Goal: Task Accomplishment & Management: Manage account settings

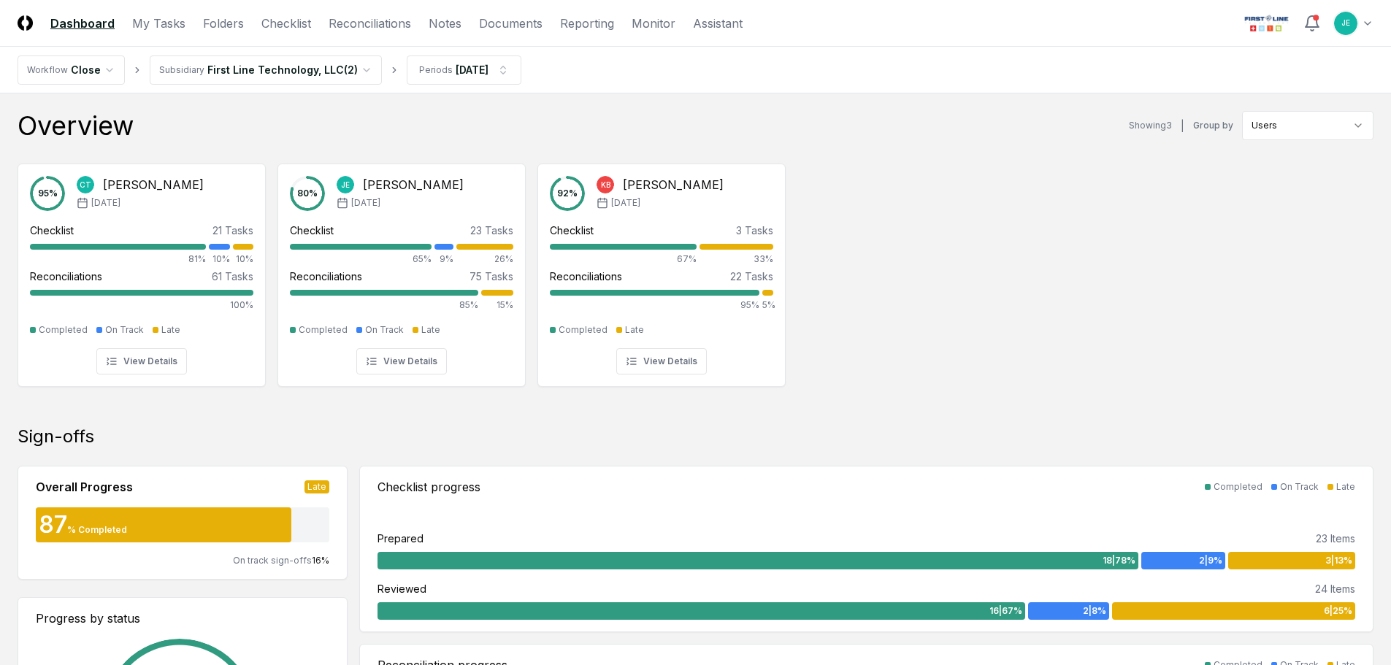
click at [461, 345] on div "80 % [PERSON_NAME] [DATE] Checklist 23 Tasks 65% 9% 26% Reconciliations 75 Task…" at bounding box center [401, 275] width 223 height 199
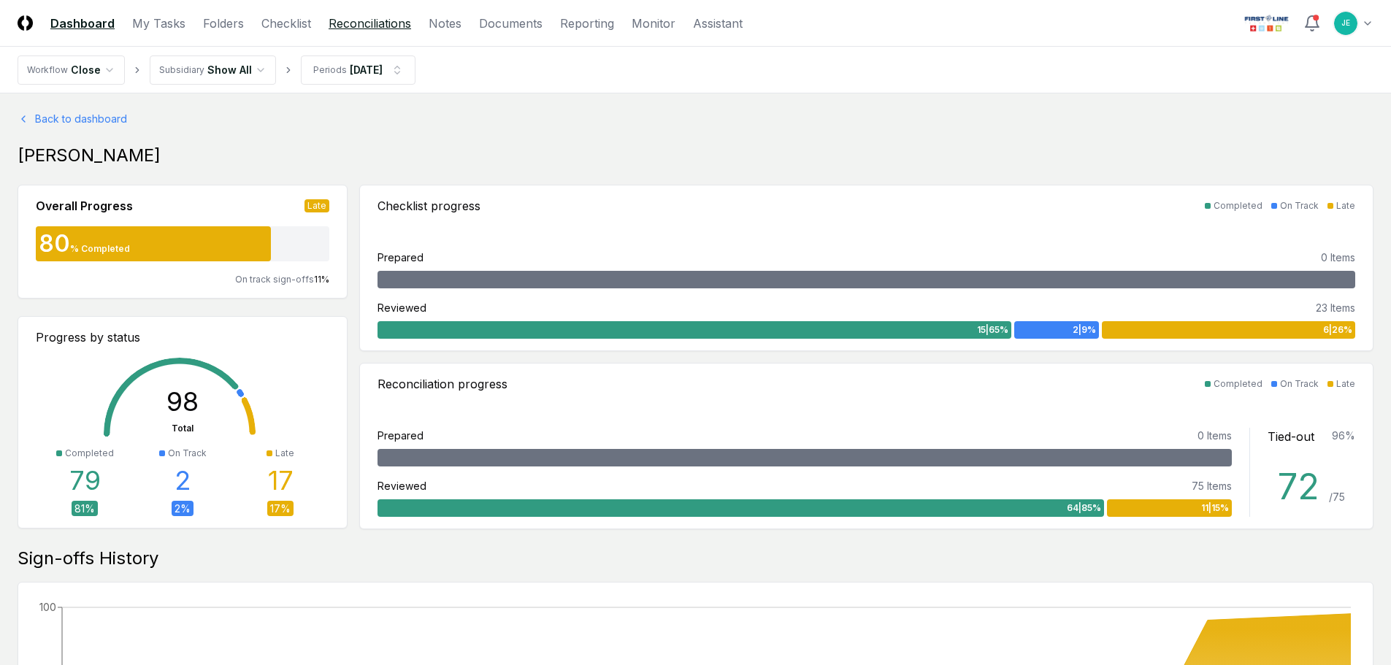
click at [380, 21] on link "Reconciliations" at bounding box center [369, 24] width 82 height 18
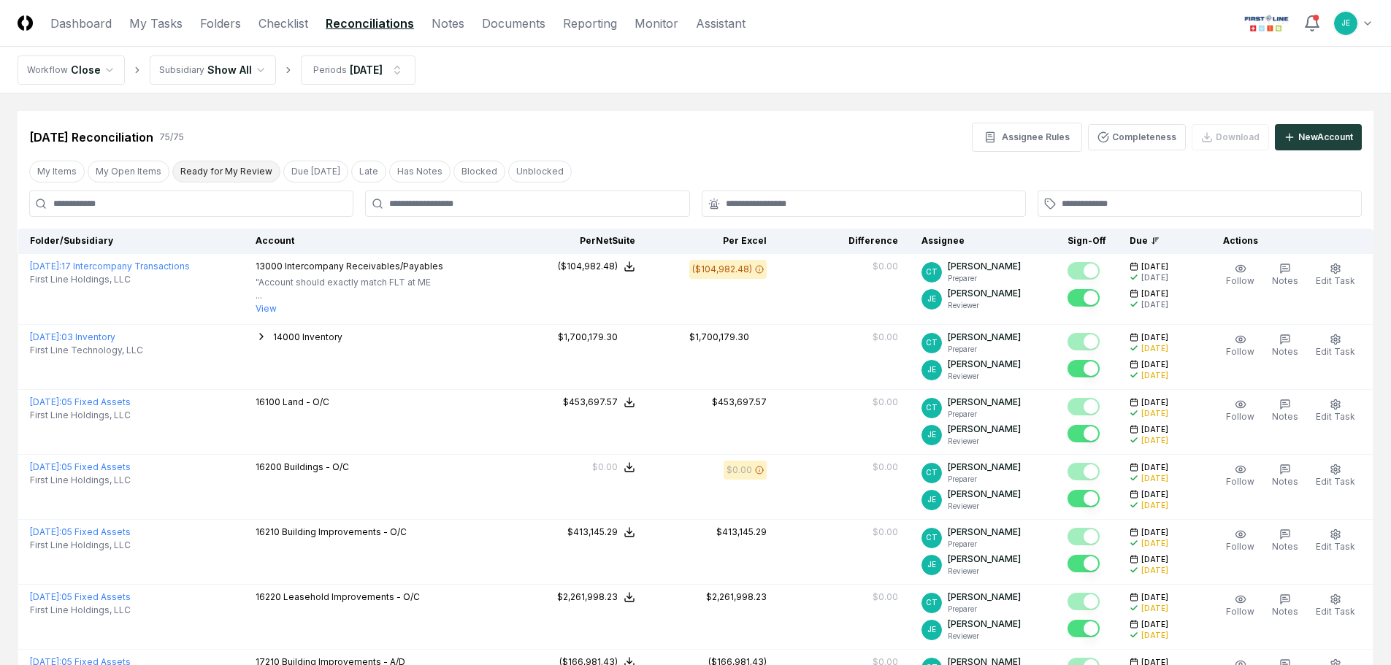
click at [227, 166] on button "Ready for My Review" at bounding box center [226, 172] width 108 height 22
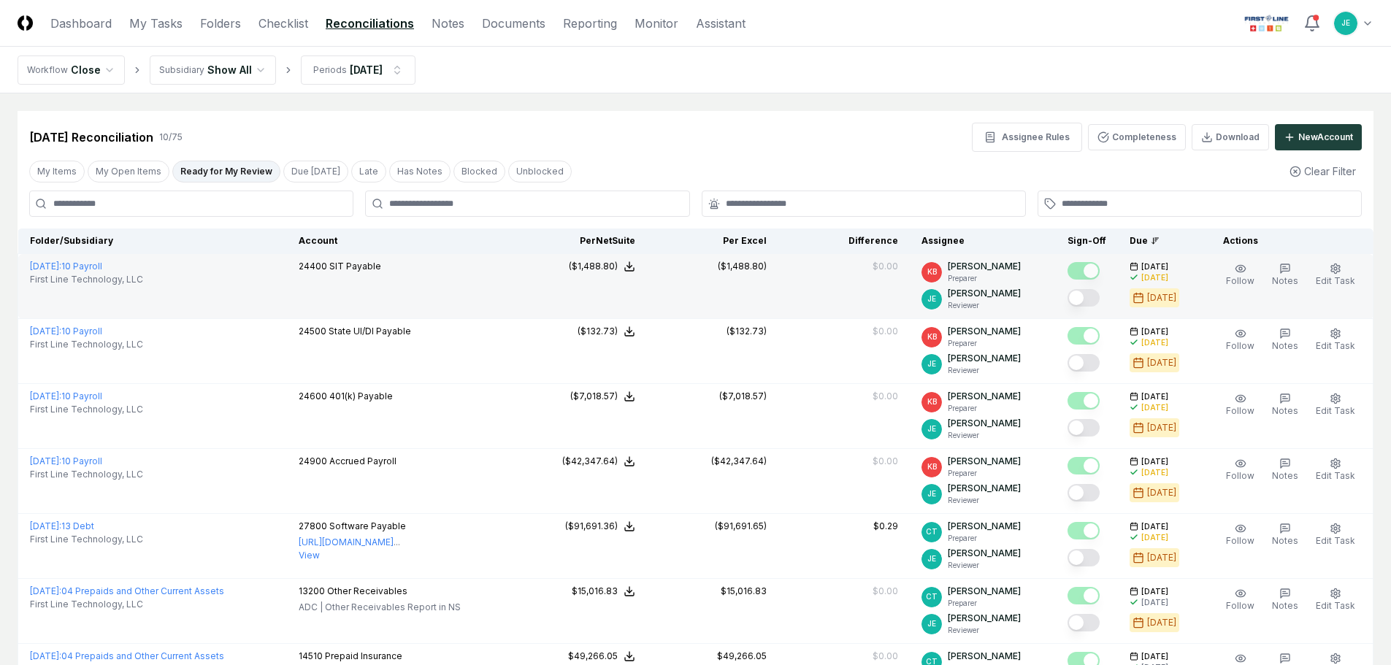
click at [1096, 295] on button "Mark complete" at bounding box center [1083, 298] width 32 height 18
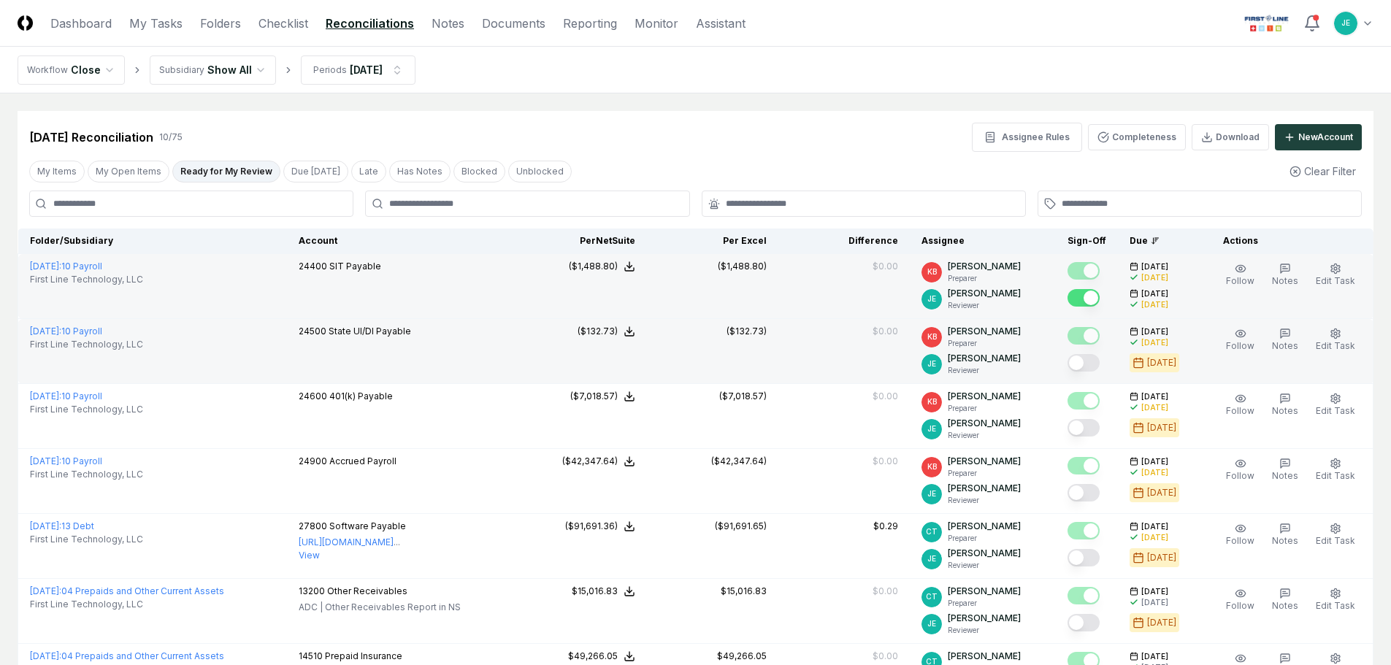
click at [1089, 361] on button "Mark complete" at bounding box center [1083, 363] width 32 height 18
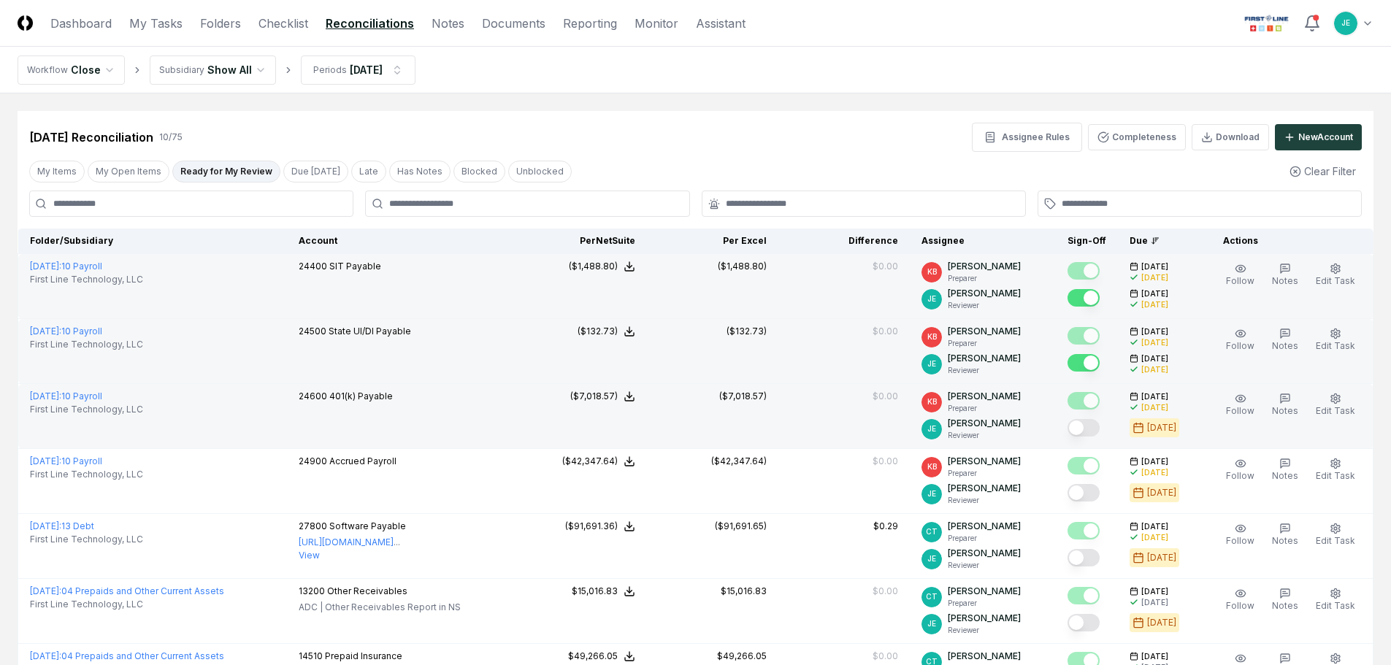
click at [1093, 429] on button "Mark complete" at bounding box center [1083, 428] width 32 height 18
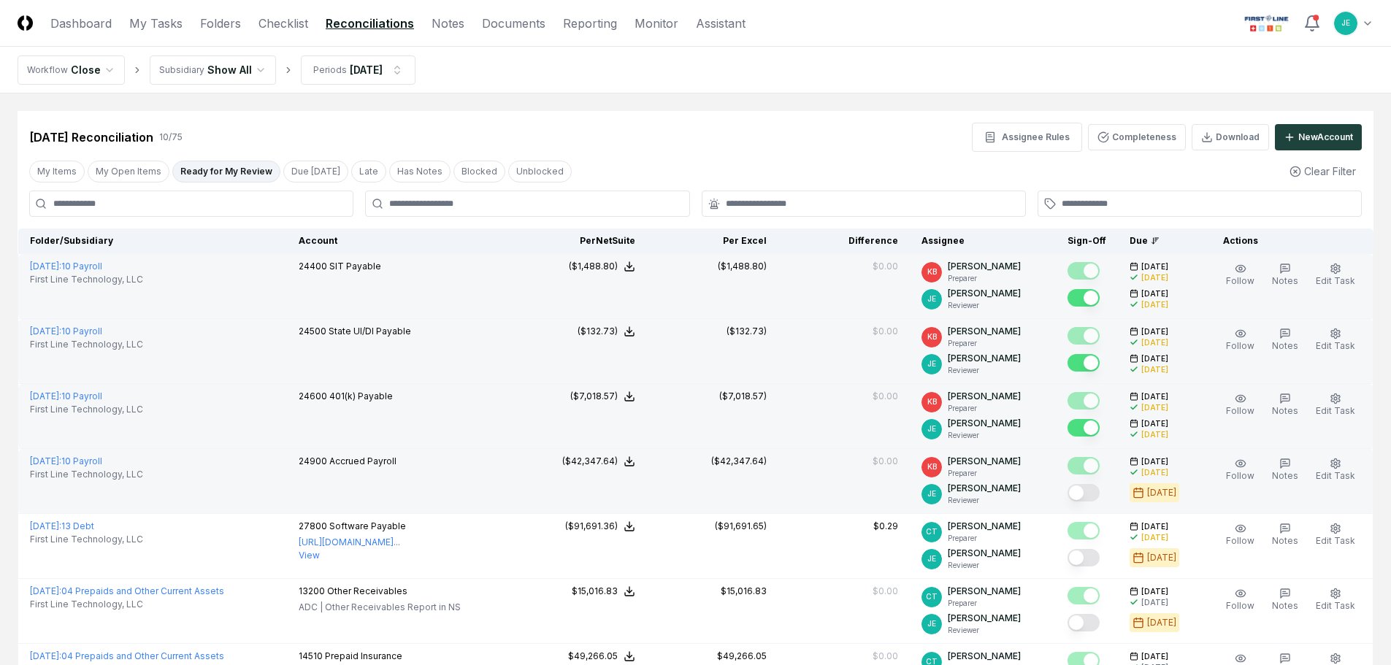
click at [1095, 496] on button "Mark complete" at bounding box center [1083, 493] width 32 height 18
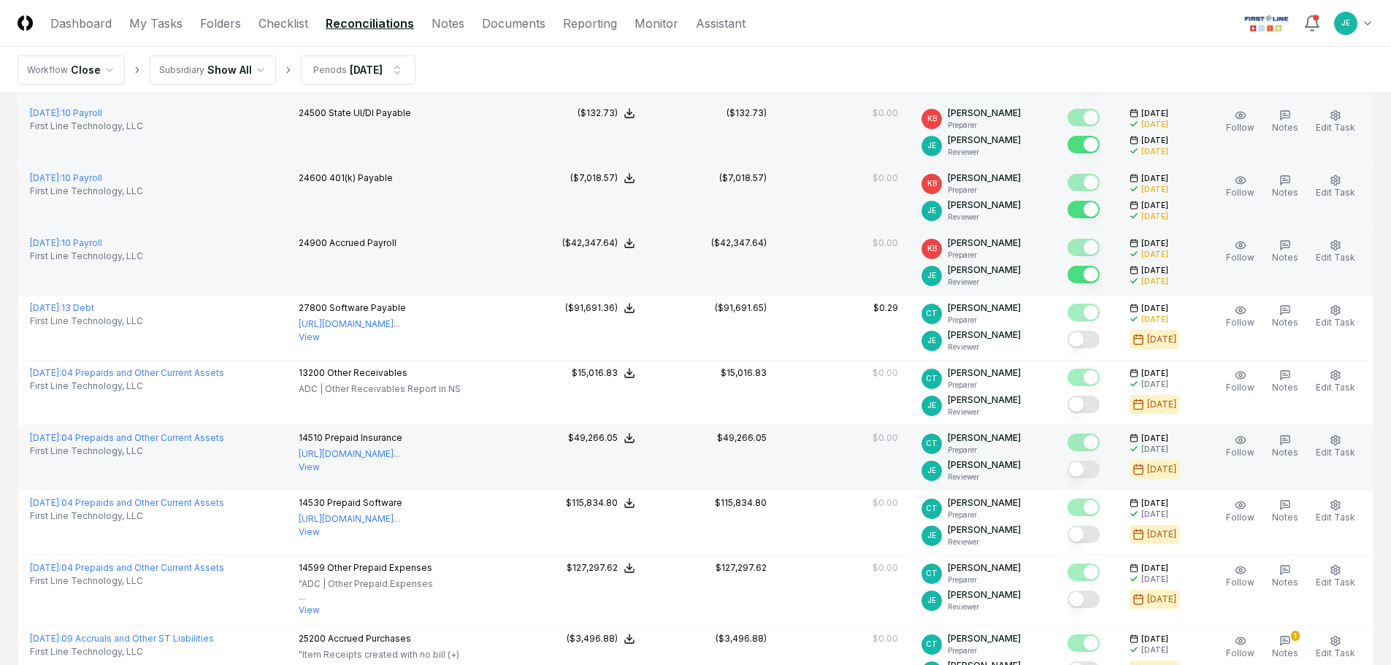
scroll to position [219, 0]
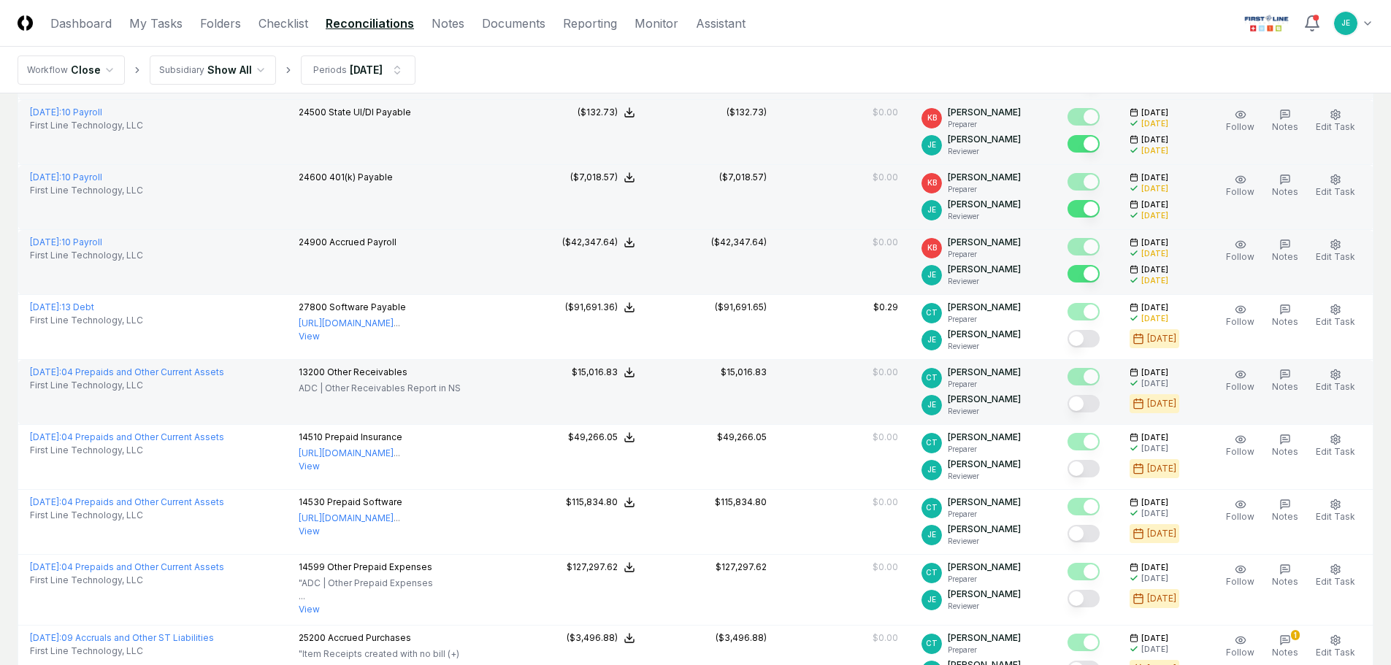
click at [1088, 404] on button "Mark complete" at bounding box center [1083, 404] width 32 height 18
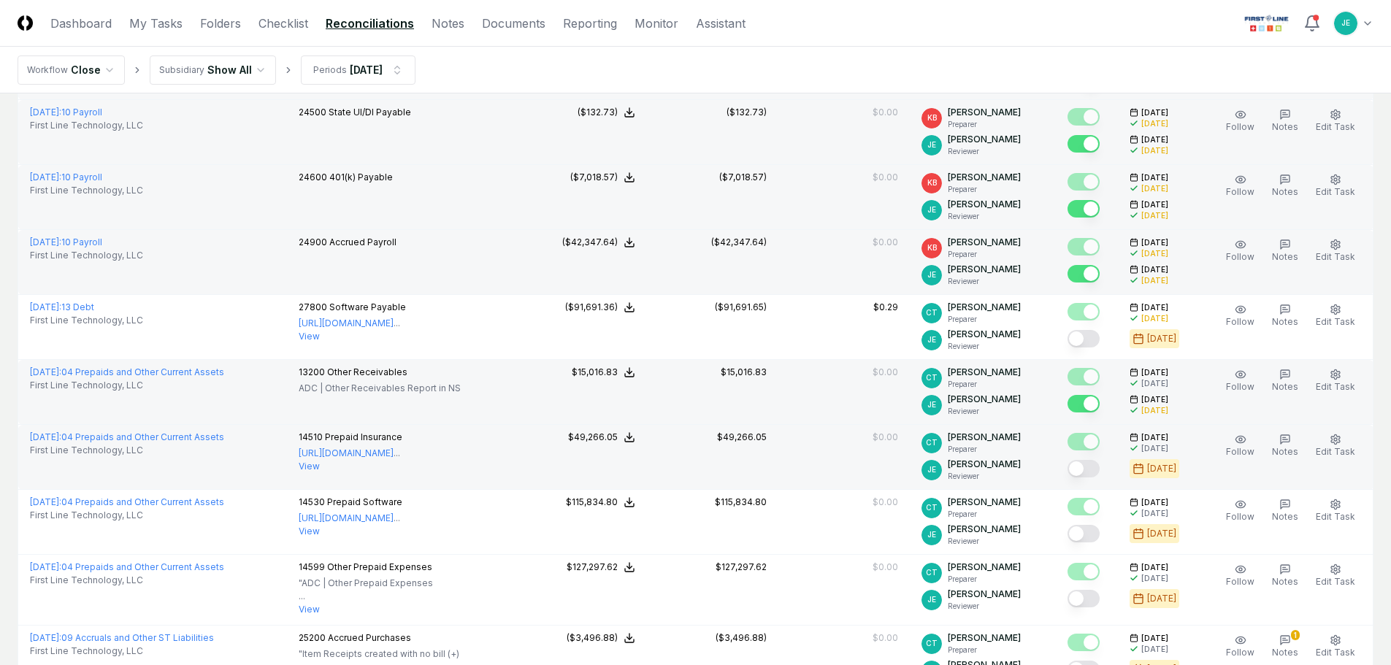
click at [1087, 468] on button "Mark complete" at bounding box center [1083, 469] width 32 height 18
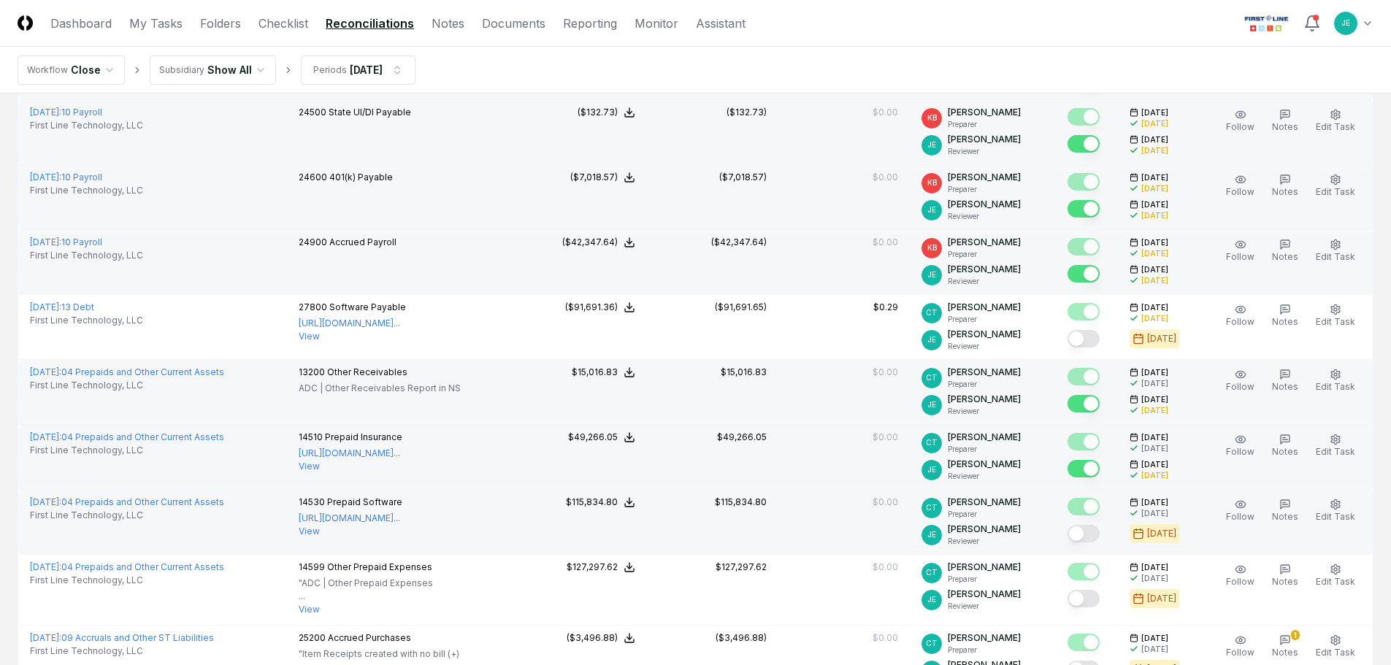
click at [1088, 536] on button "Mark complete" at bounding box center [1083, 534] width 32 height 18
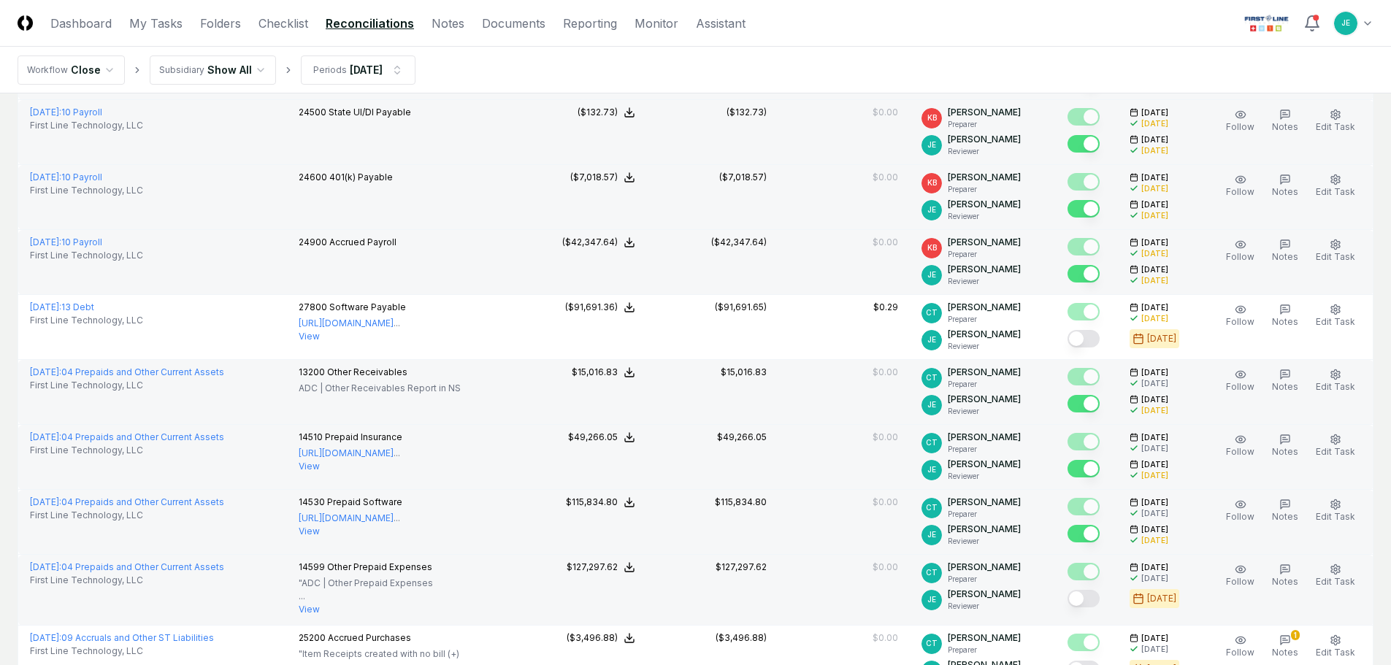
click at [1079, 598] on button "Mark complete" at bounding box center [1083, 599] width 32 height 18
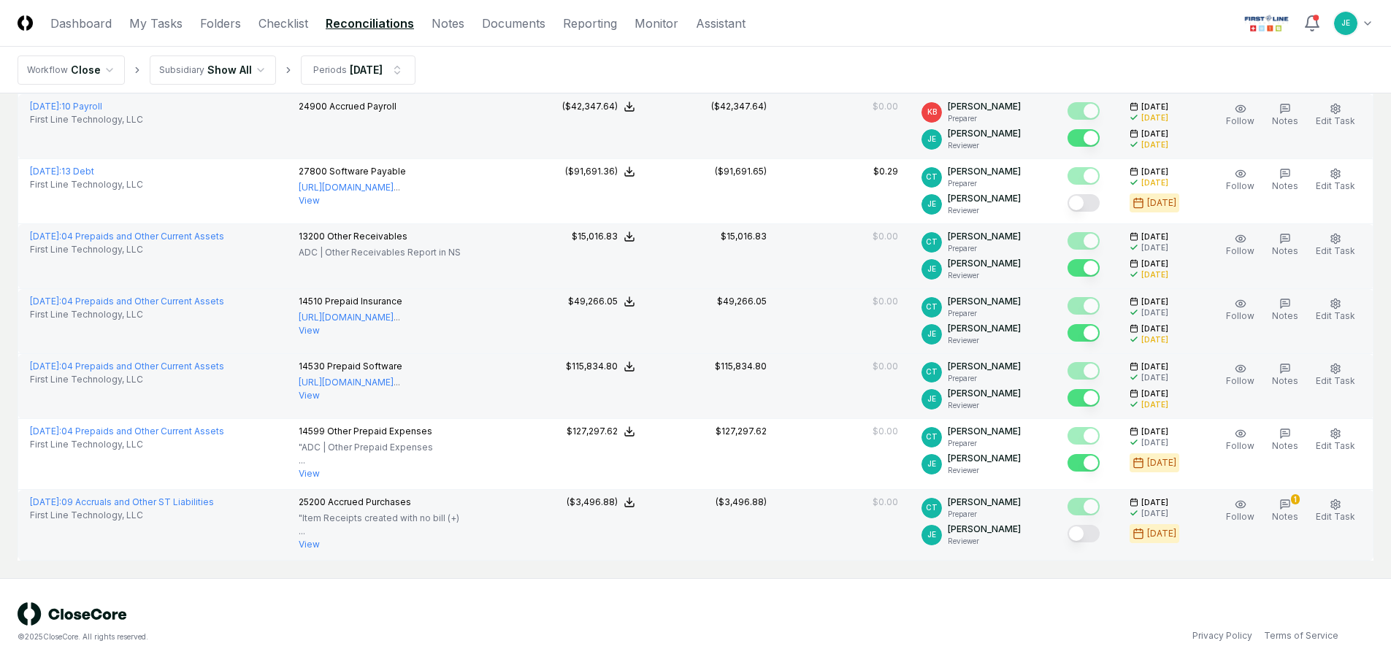
scroll to position [355, 0]
click at [1283, 504] on icon "button" at bounding box center [1285, 504] width 12 height 12
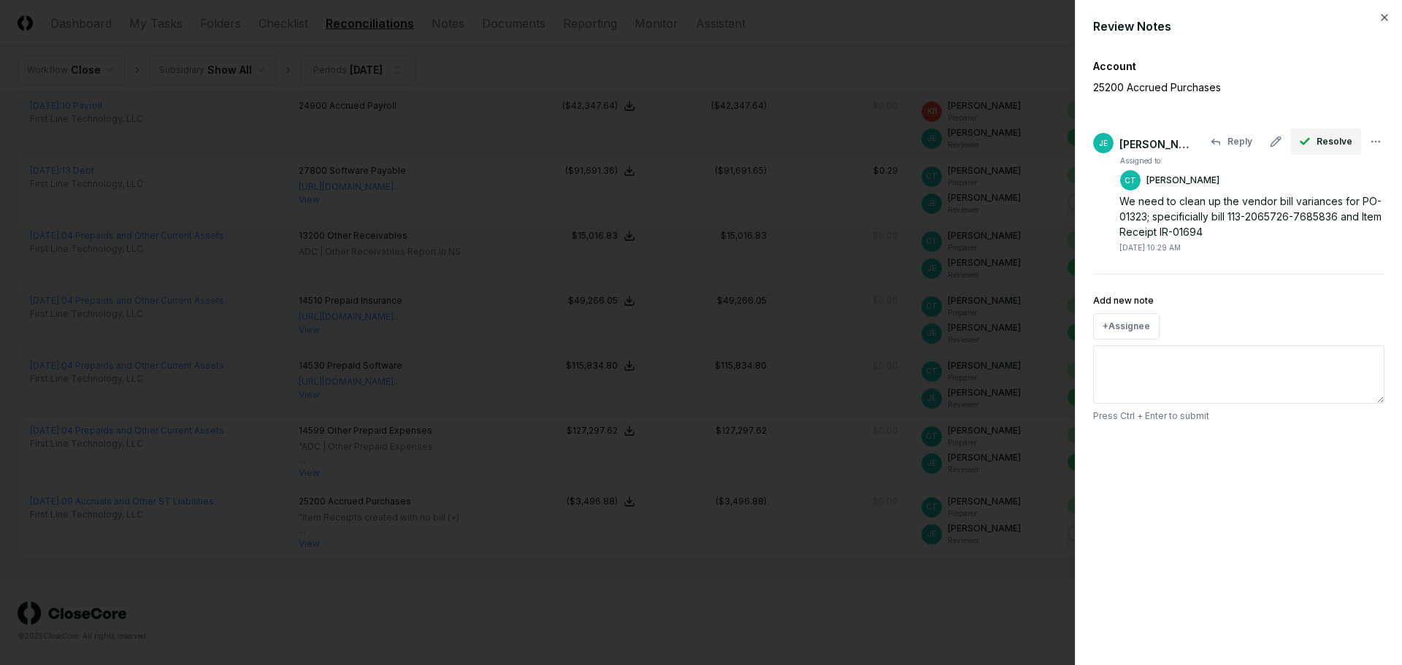
click at [1320, 140] on span "Resolve" at bounding box center [1334, 141] width 36 height 13
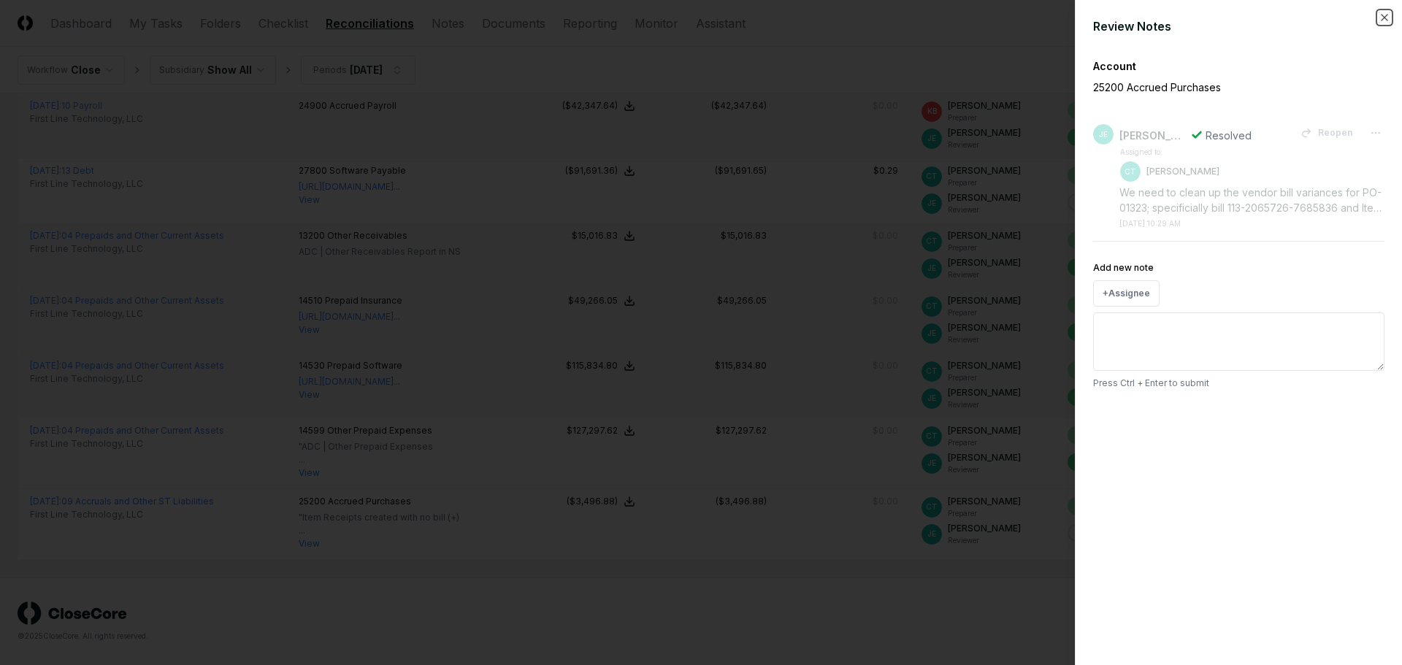
click at [1380, 17] on icon "button" at bounding box center [1384, 18] width 12 height 12
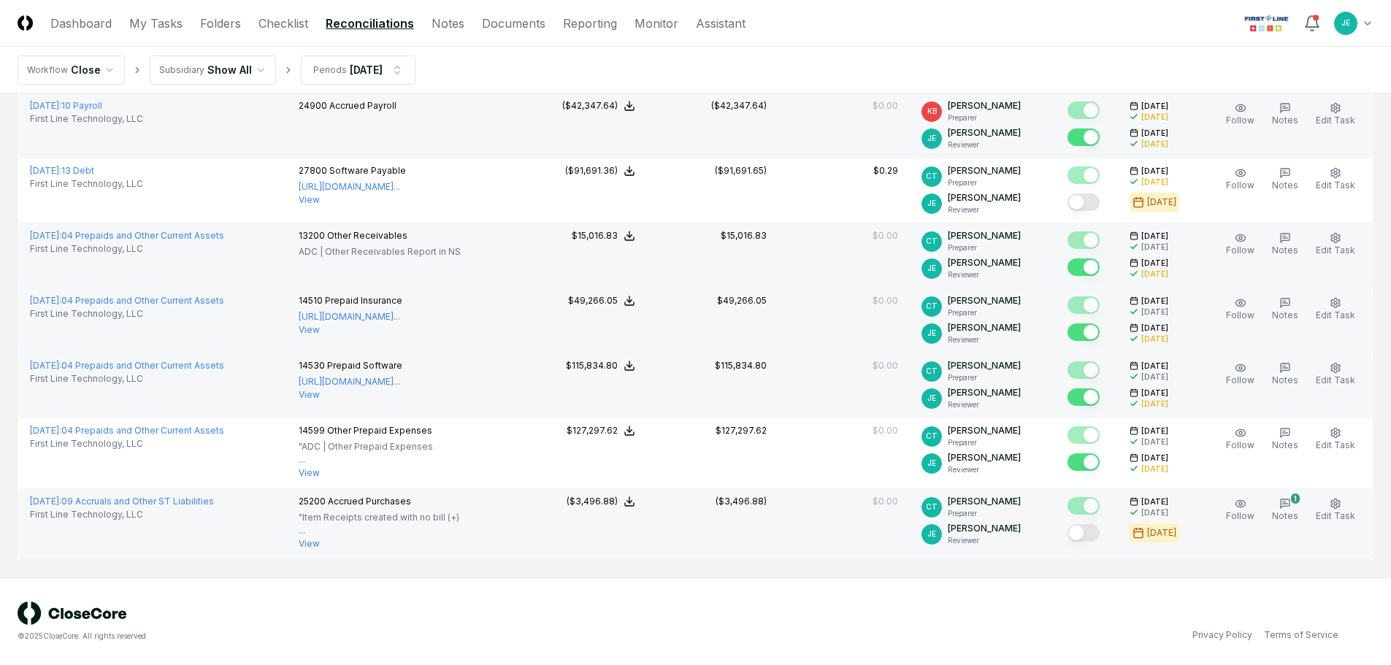
click at [1088, 533] on button "Mark complete" at bounding box center [1083, 533] width 32 height 18
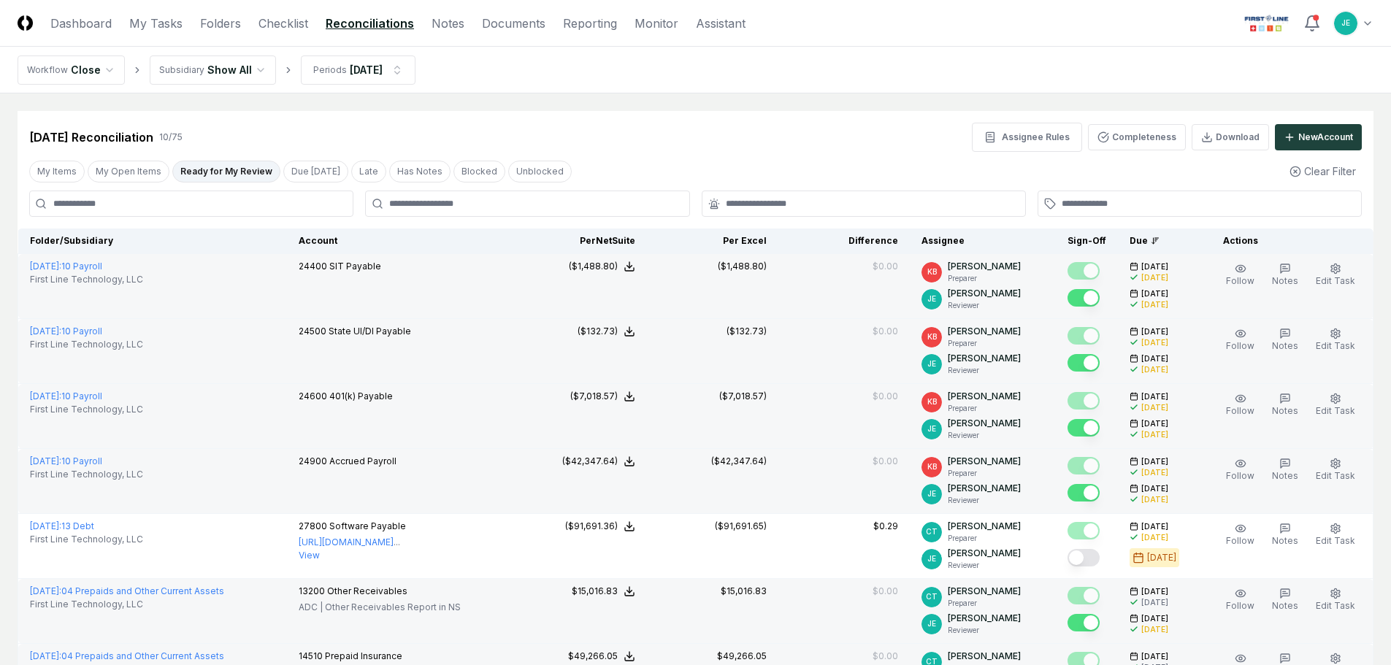
click at [134, 159] on div "My Items My Open Items Ready for My Review Due [DATE] Late Has Notes Blocked Un…" at bounding box center [696, 171] width 1356 height 27
click at [130, 172] on button "My Open Items" at bounding box center [129, 172] width 82 height 22
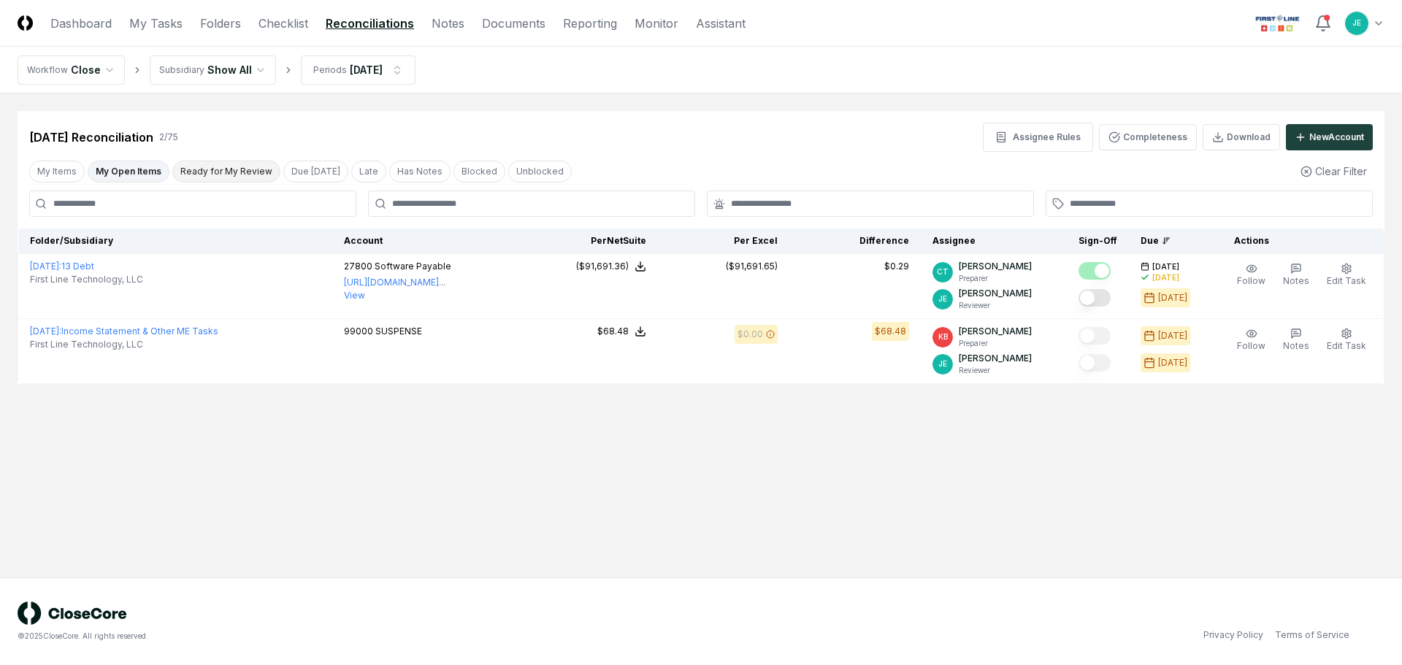
click at [218, 172] on button "Ready for My Review" at bounding box center [226, 172] width 108 height 22
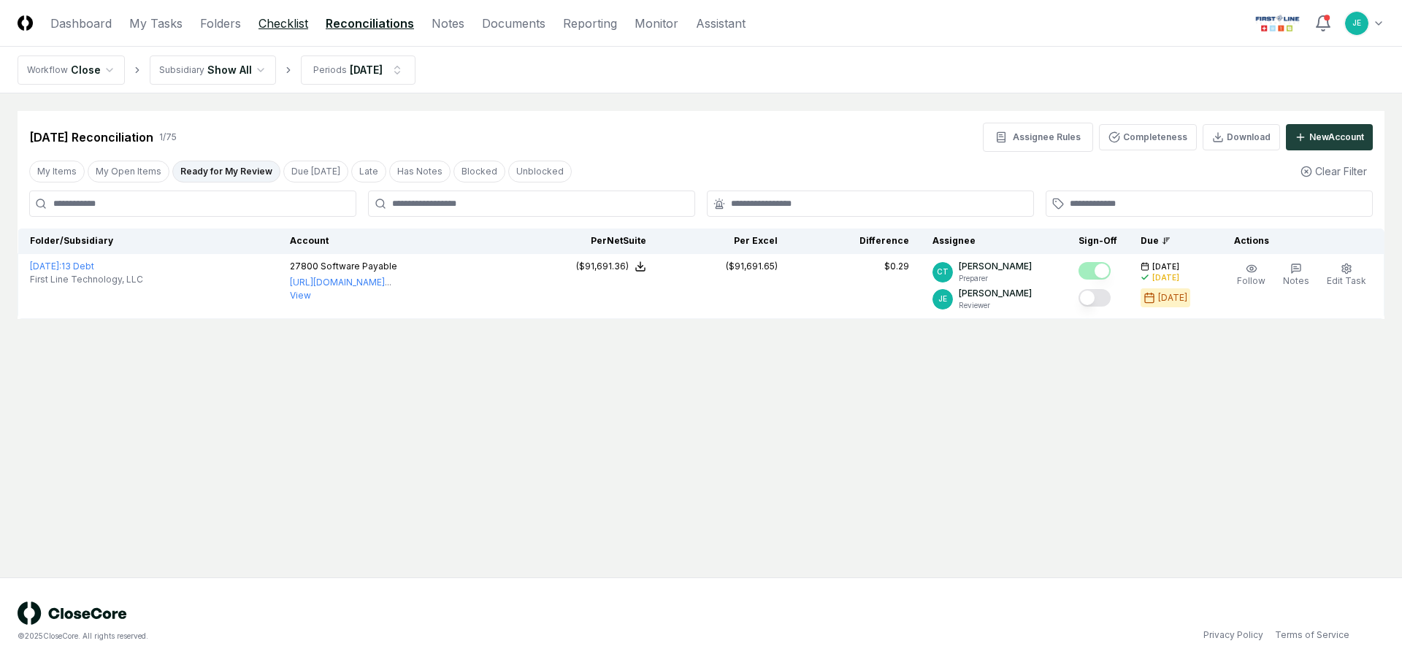
click at [272, 27] on link "Checklist" at bounding box center [283, 24] width 50 height 18
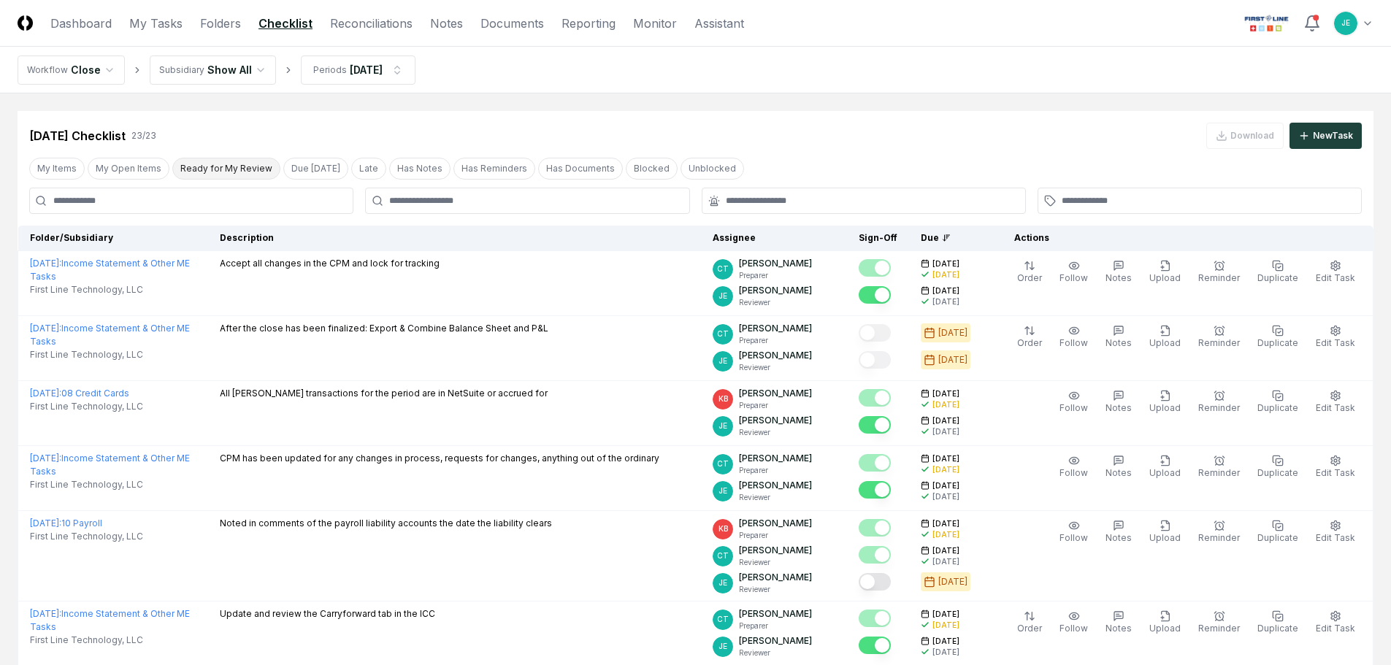
click at [218, 170] on button "Ready for My Review" at bounding box center [226, 169] width 108 height 22
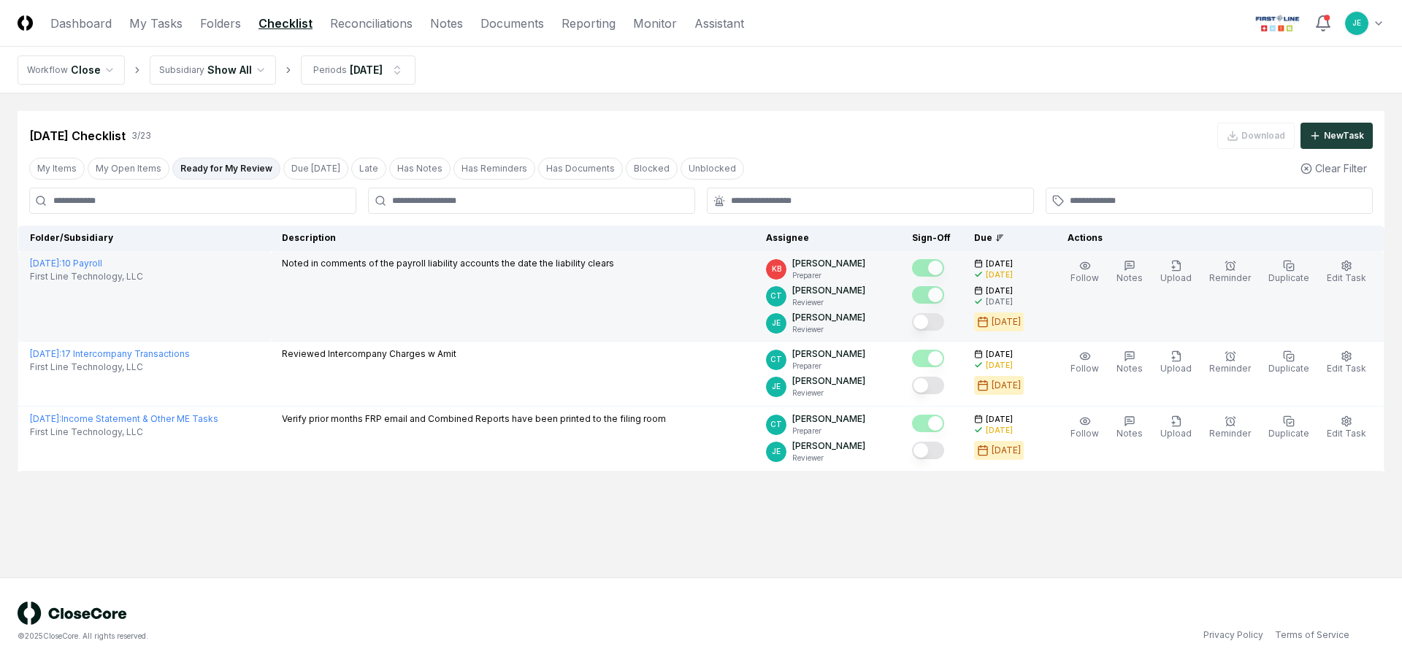
click at [936, 320] on button "Mark complete" at bounding box center [928, 322] width 32 height 18
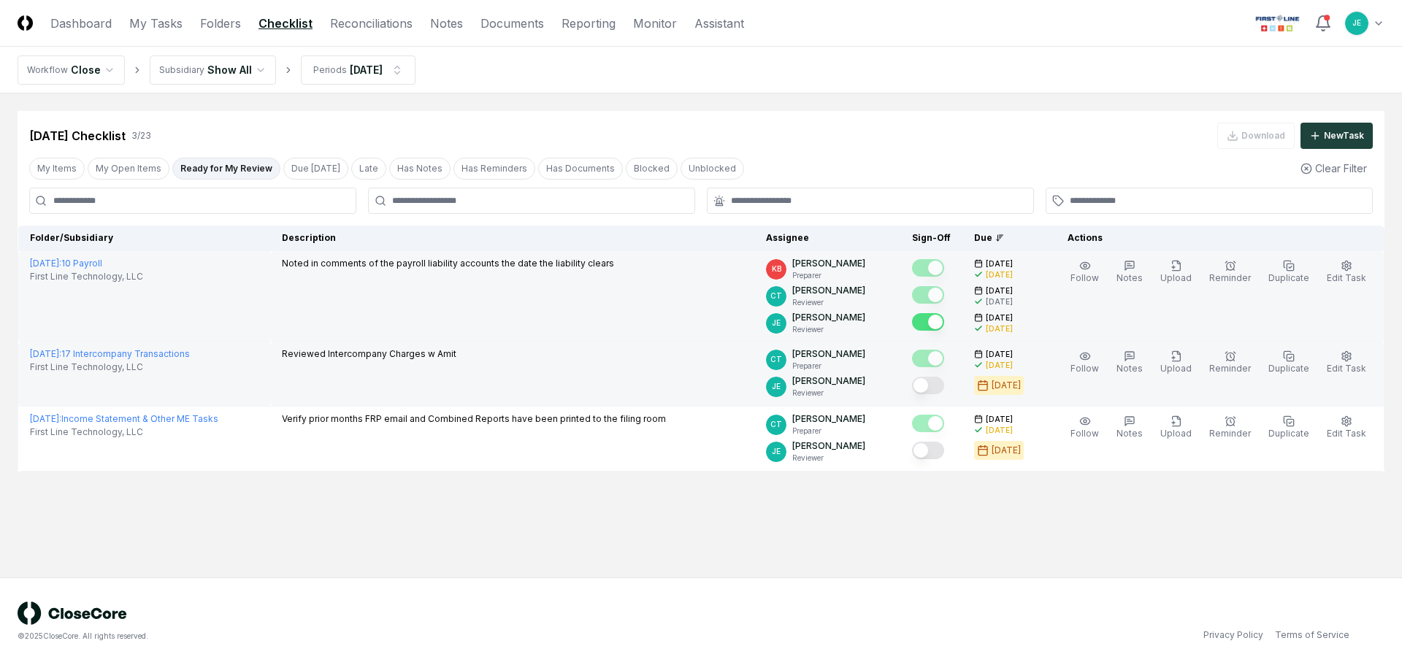
click at [943, 385] on button "Mark complete" at bounding box center [928, 386] width 32 height 18
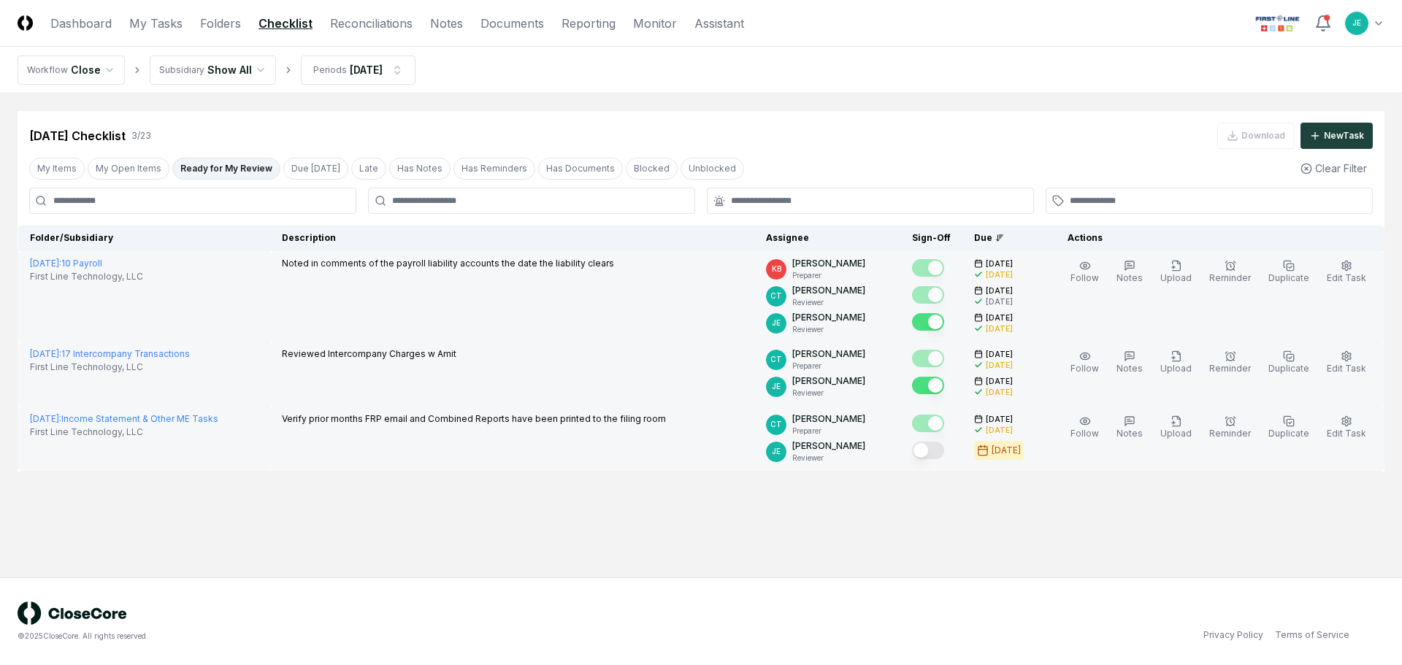
click at [944, 454] on button "Mark complete" at bounding box center [928, 451] width 32 height 18
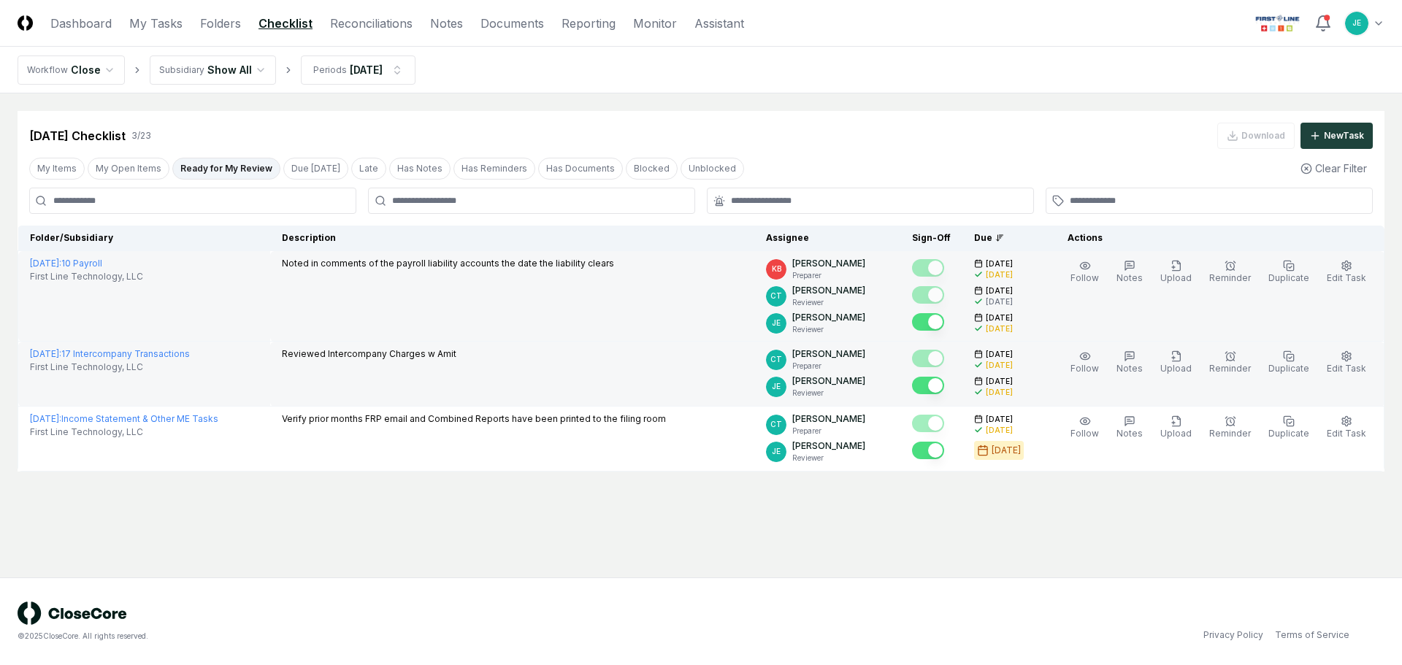
click at [803, 539] on main "Cancel Reassign Aug 2025 Checklist 3 / 23 Download New Task My Items My Open It…" at bounding box center [701, 335] width 1402 height 484
click at [355, 27] on link "Reconciliations" at bounding box center [371, 24] width 82 height 18
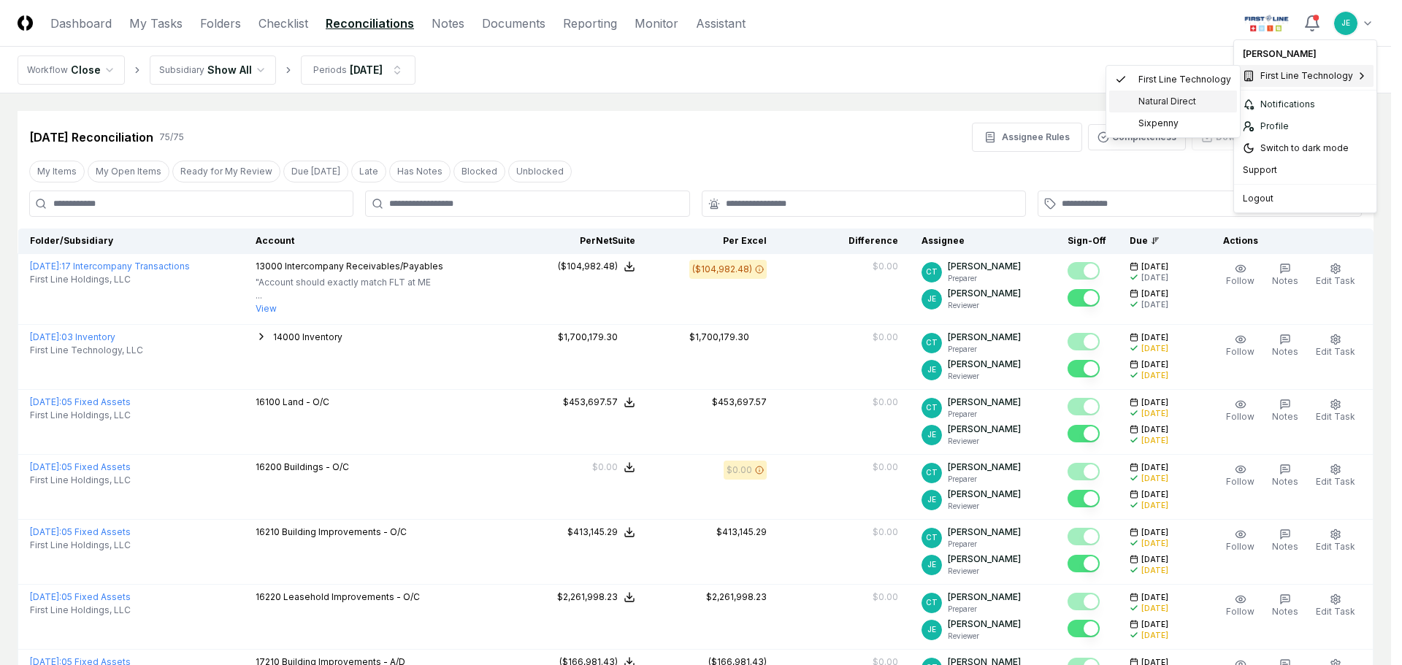
click at [1158, 107] on span "Natural Direct" at bounding box center [1167, 101] width 58 height 13
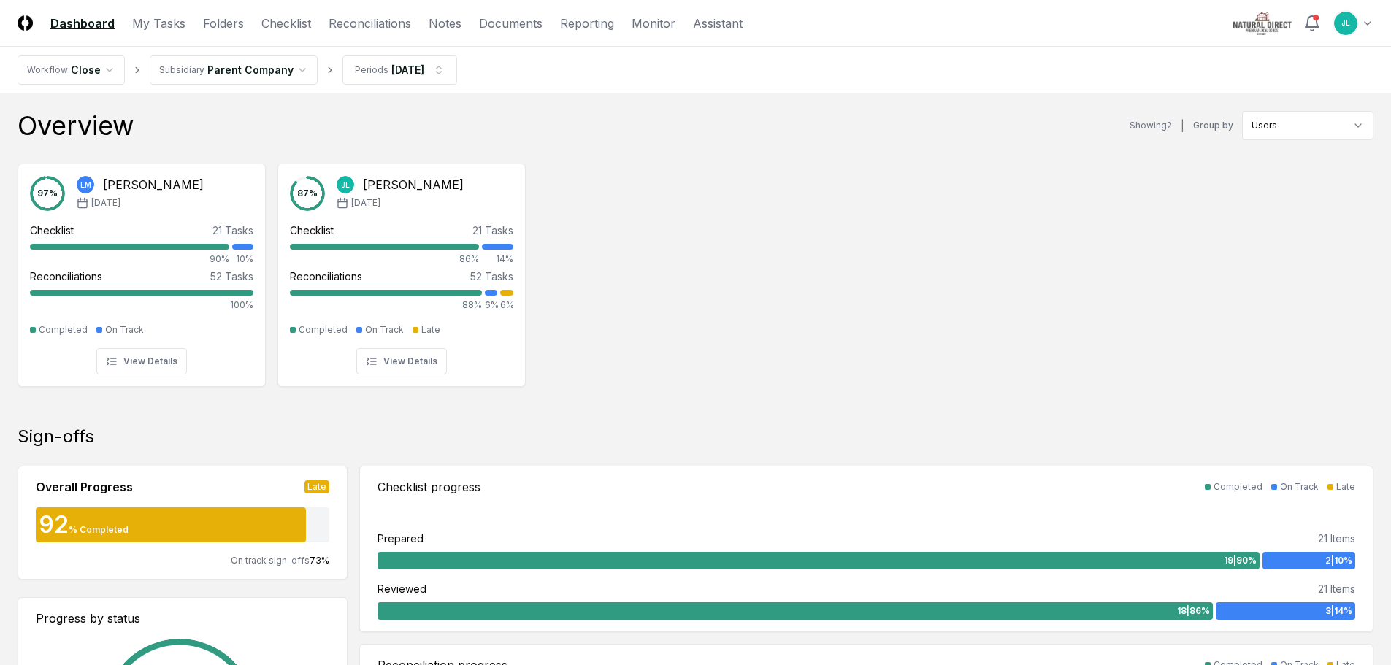
click at [412, 31] on nav "CloseCore Dashboard My Tasks Folders Checklist Reconciliations Notes Documents …" at bounding box center [380, 24] width 725 height 18
click at [386, 26] on link "Reconciliations" at bounding box center [369, 24] width 82 height 18
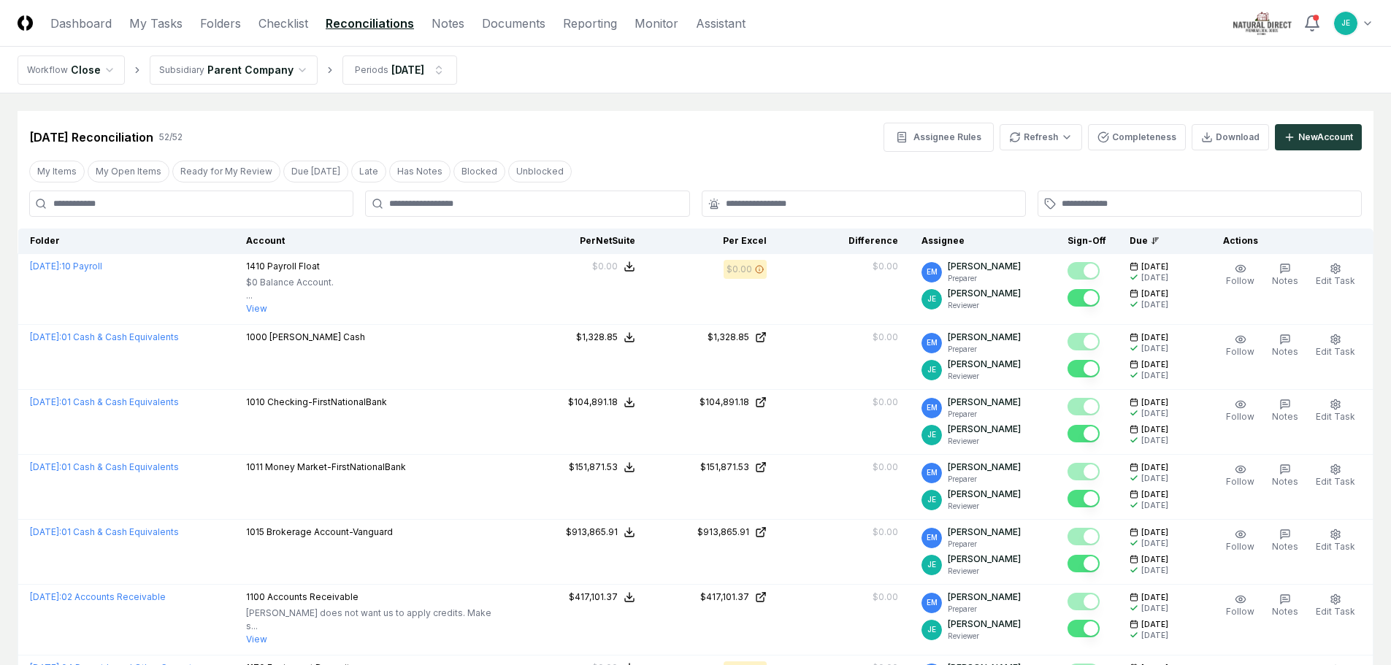
click at [224, 184] on div "My Items My Open Items Ready for My Review Due [DATE] Late Has Notes Blocked Un…" at bounding box center [696, 171] width 1356 height 27
click at [230, 170] on button "Ready for My Review" at bounding box center [226, 172] width 108 height 22
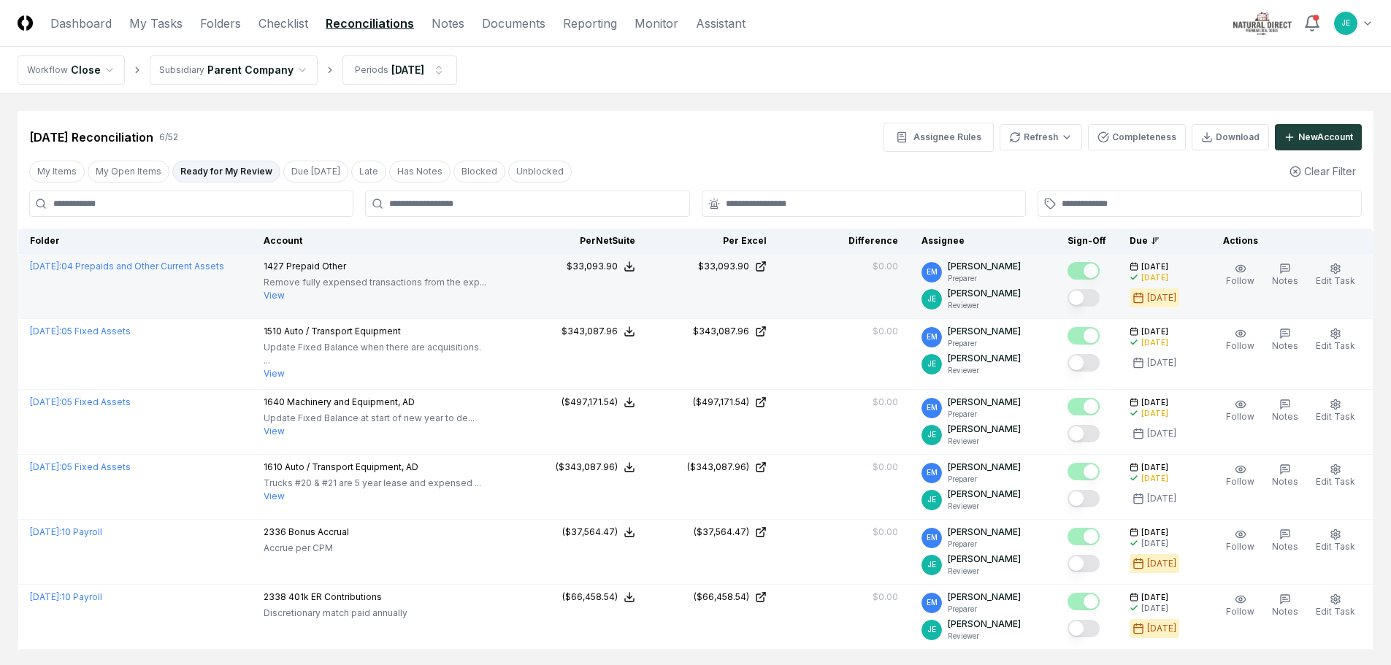
click at [1096, 301] on button "Mark complete" at bounding box center [1083, 298] width 32 height 18
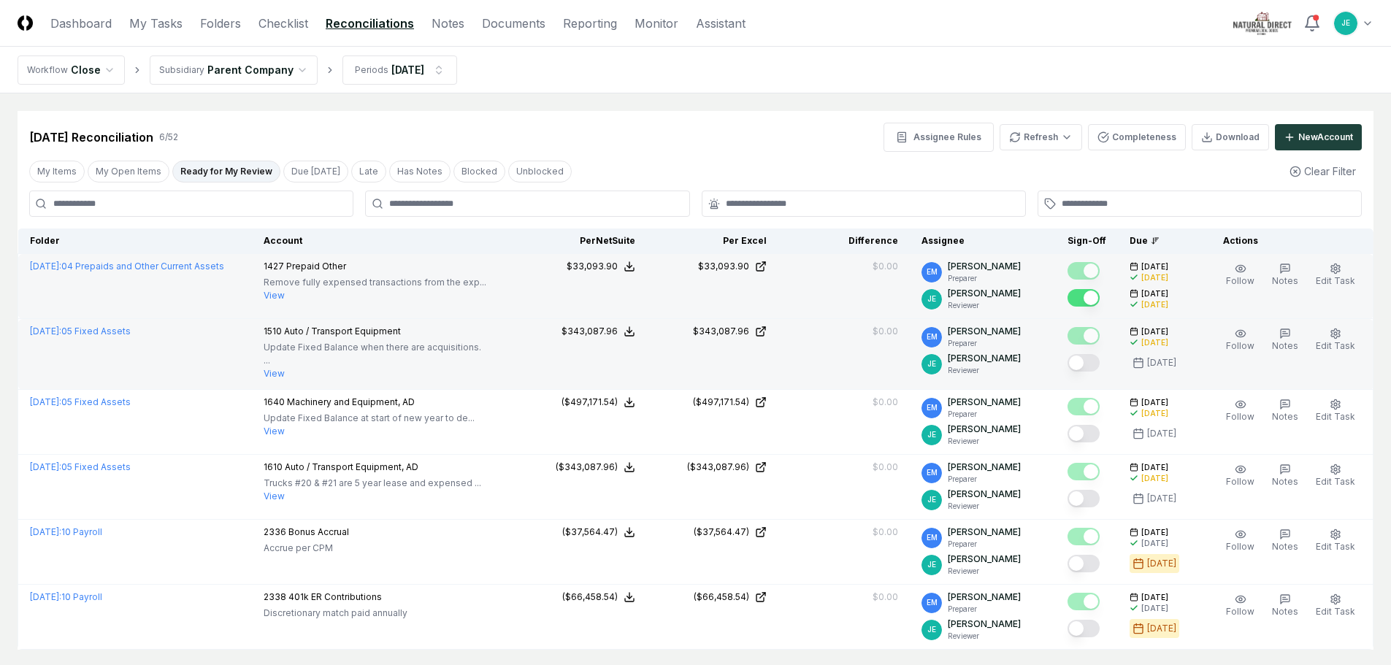
click at [1097, 364] on button "Mark complete" at bounding box center [1083, 363] width 32 height 18
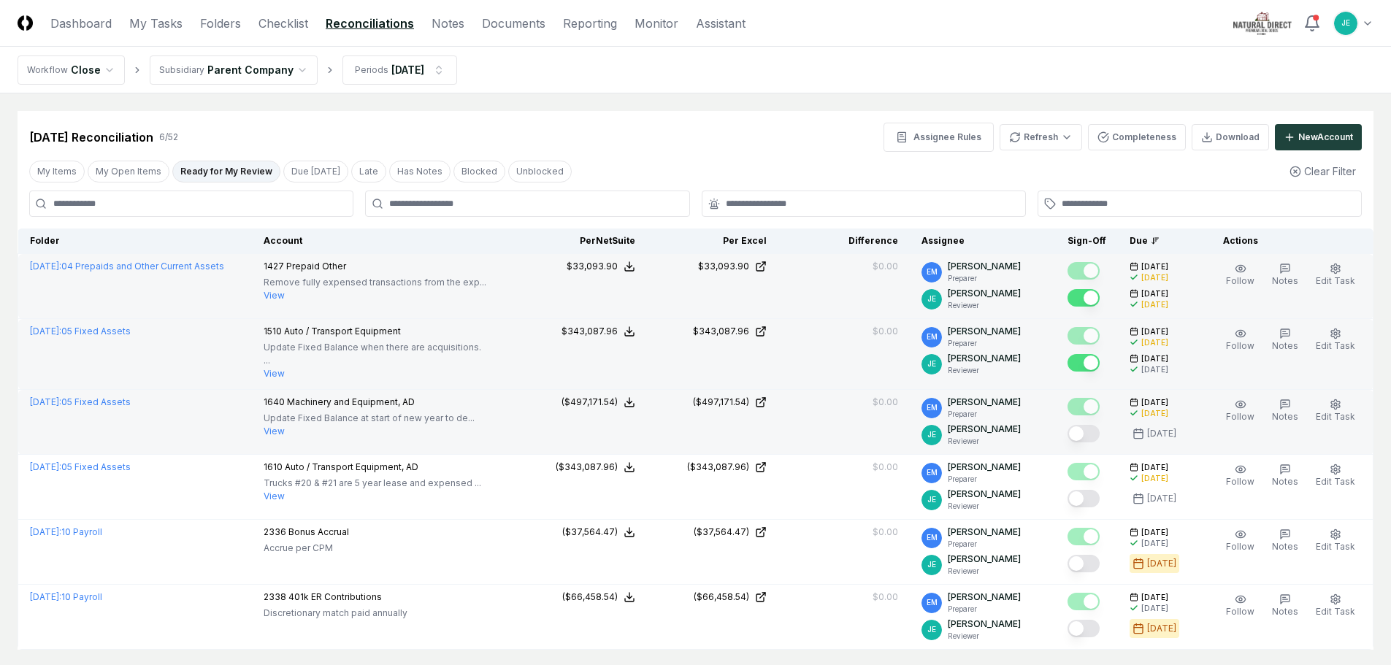
click at [1091, 431] on button "Mark complete" at bounding box center [1083, 434] width 32 height 18
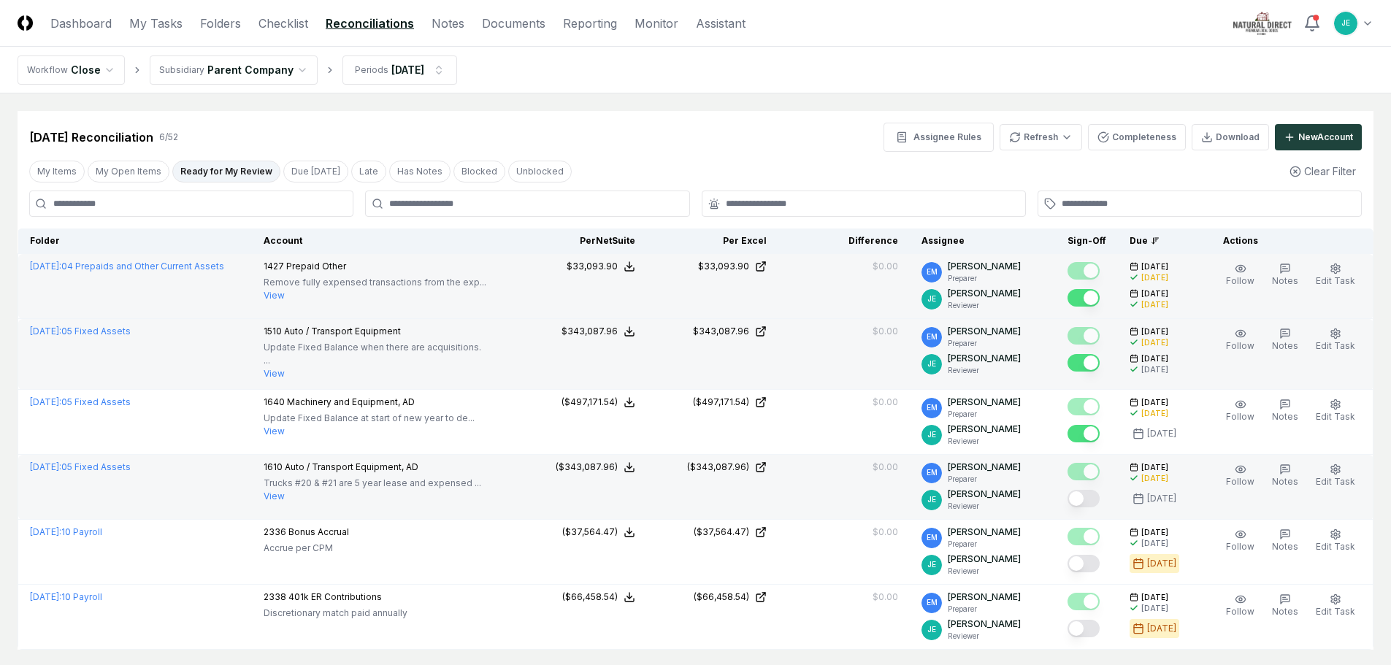
click at [1096, 498] on button "Mark complete" at bounding box center [1083, 499] width 32 height 18
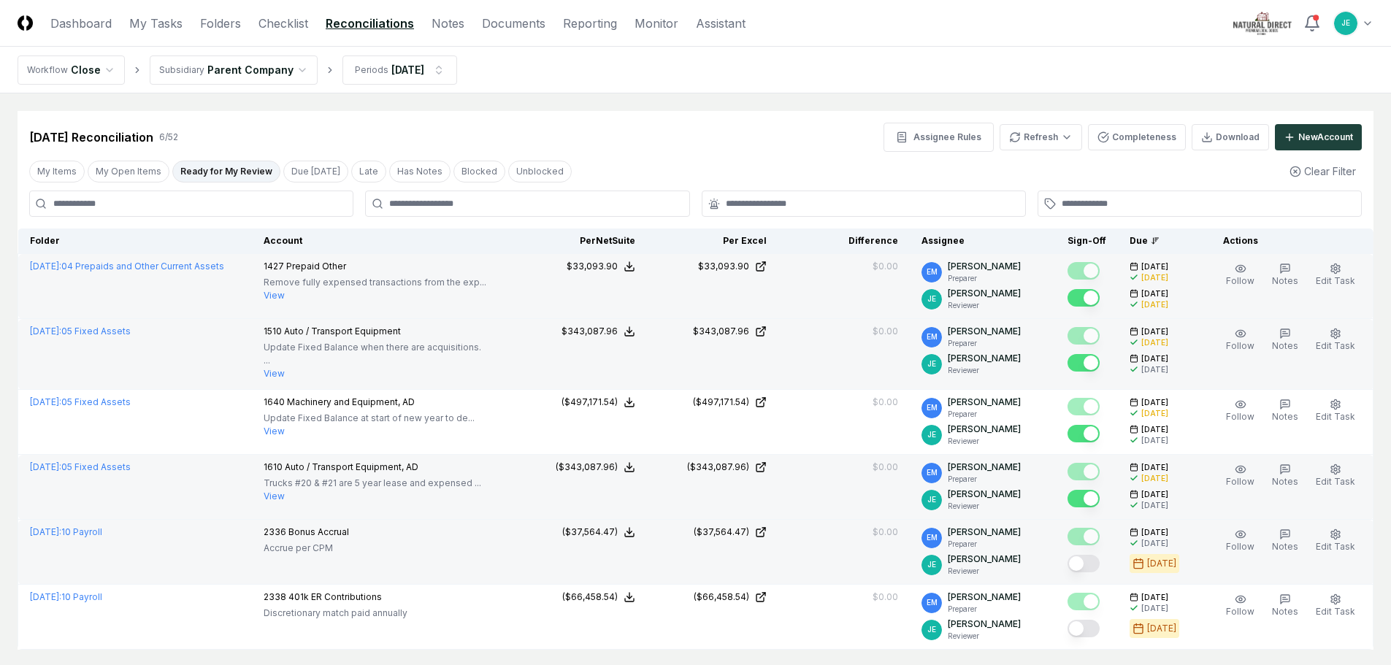
click at [1092, 564] on button "Mark complete" at bounding box center [1083, 564] width 32 height 18
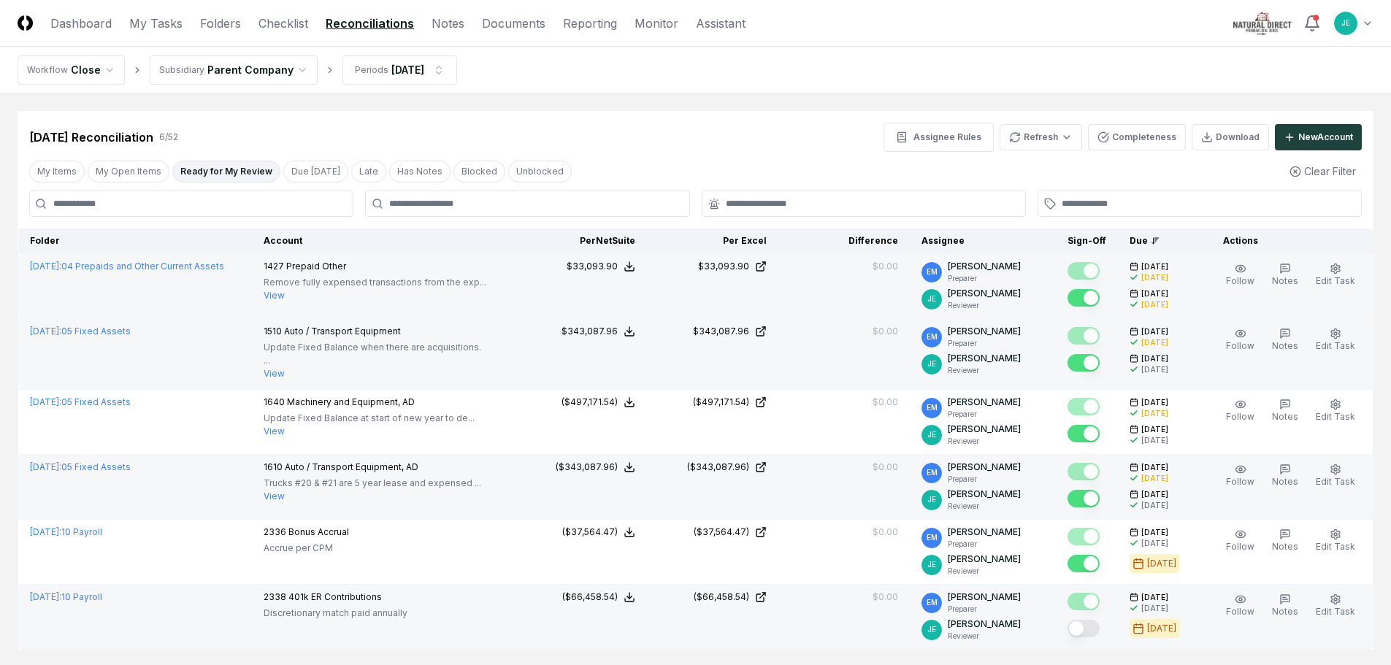
click at [1088, 626] on button "Mark complete" at bounding box center [1083, 629] width 32 height 18
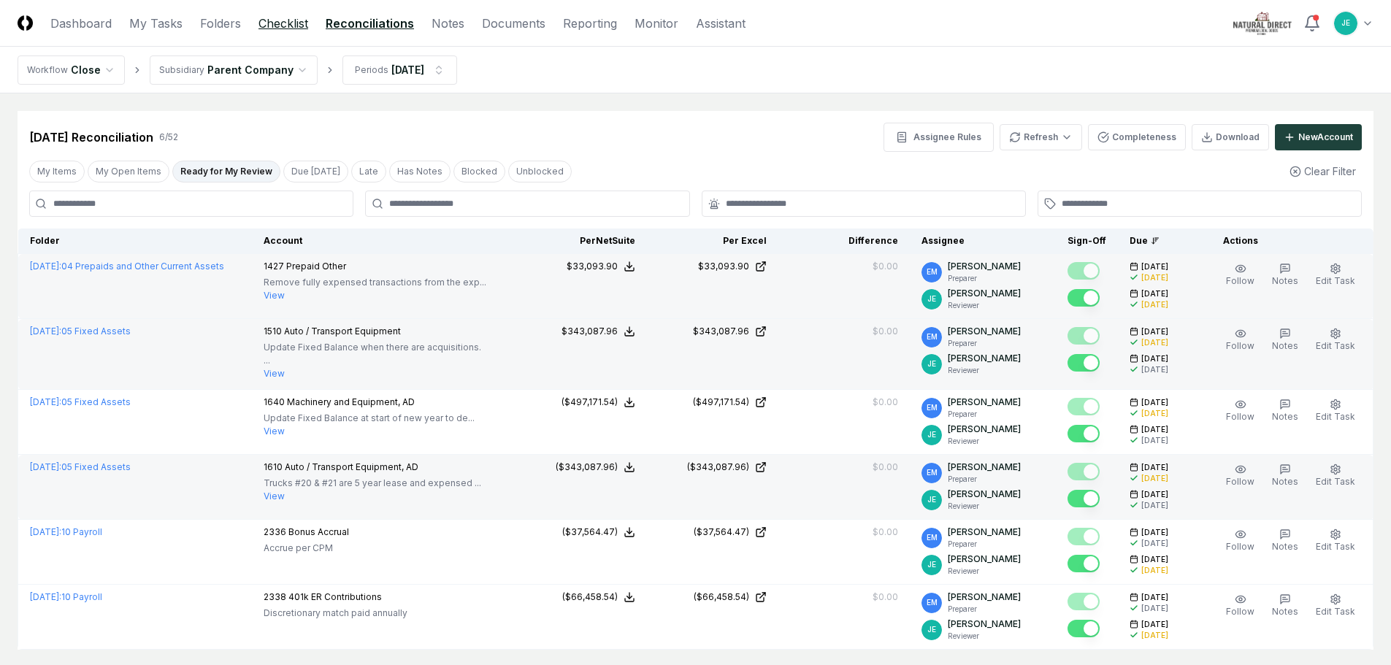
click at [295, 16] on link "Checklist" at bounding box center [283, 24] width 50 height 18
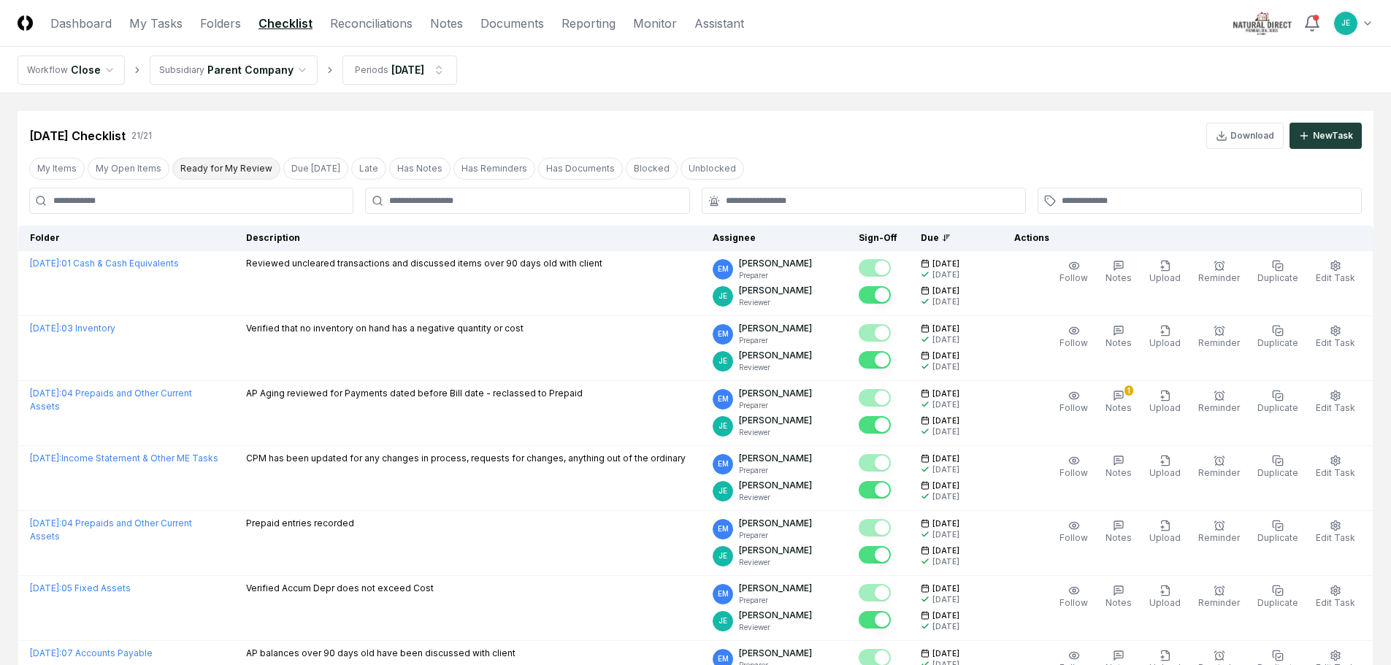
click at [230, 167] on button "Ready for My Review" at bounding box center [226, 169] width 108 height 22
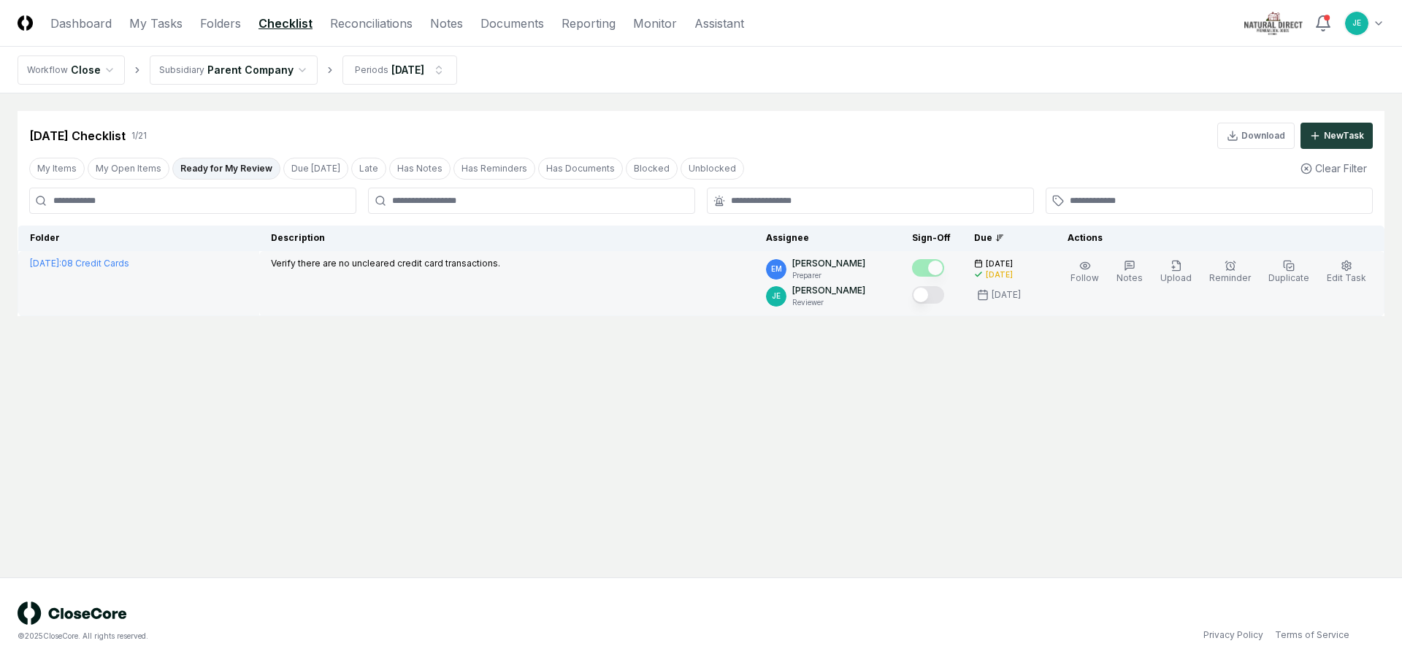
click at [939, 298] on button "Mark complete" at bounding box center [928, 295] width 32 height 18
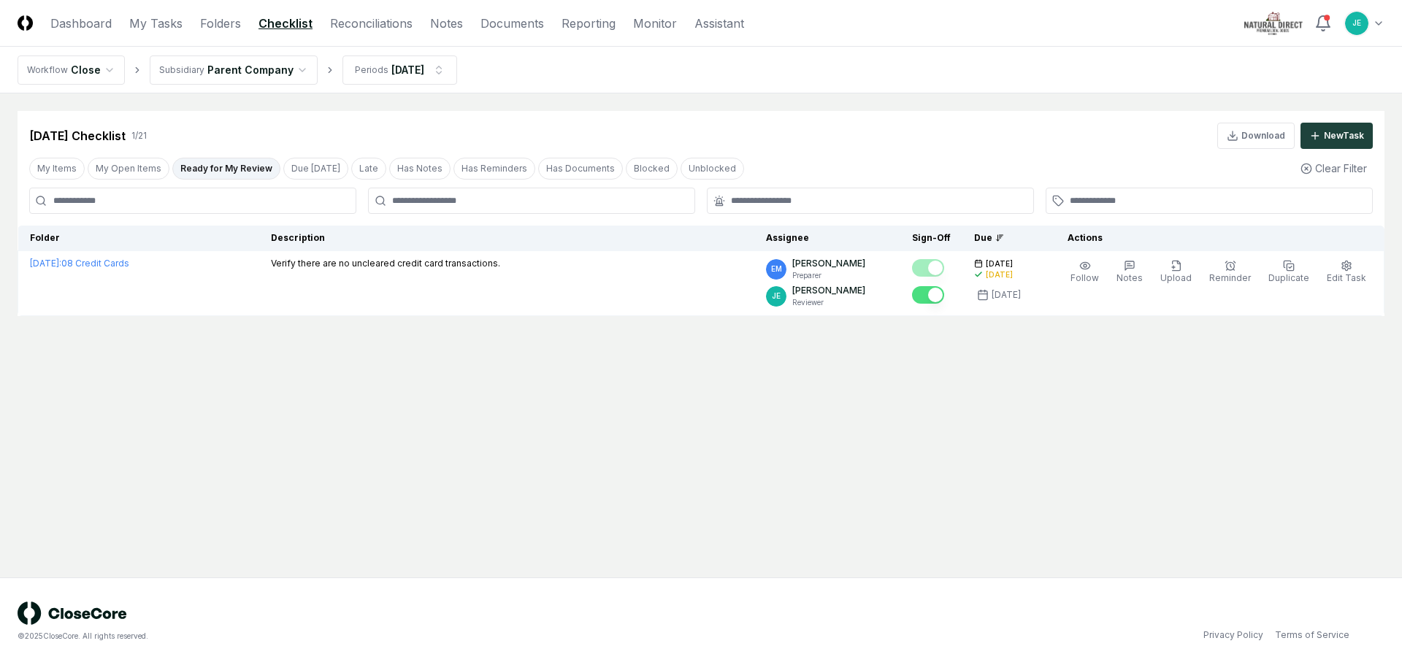
click at [947, 403] on main "Cancel Reassign [DATE] Checklist 1 / 21 Download New Task My Items My Open Item…" at bounding box center [701, 335] width 1402 height 484
click at [347, 23] on link "Reconciliations" at bounding box center [371, 24] width 82 height 18
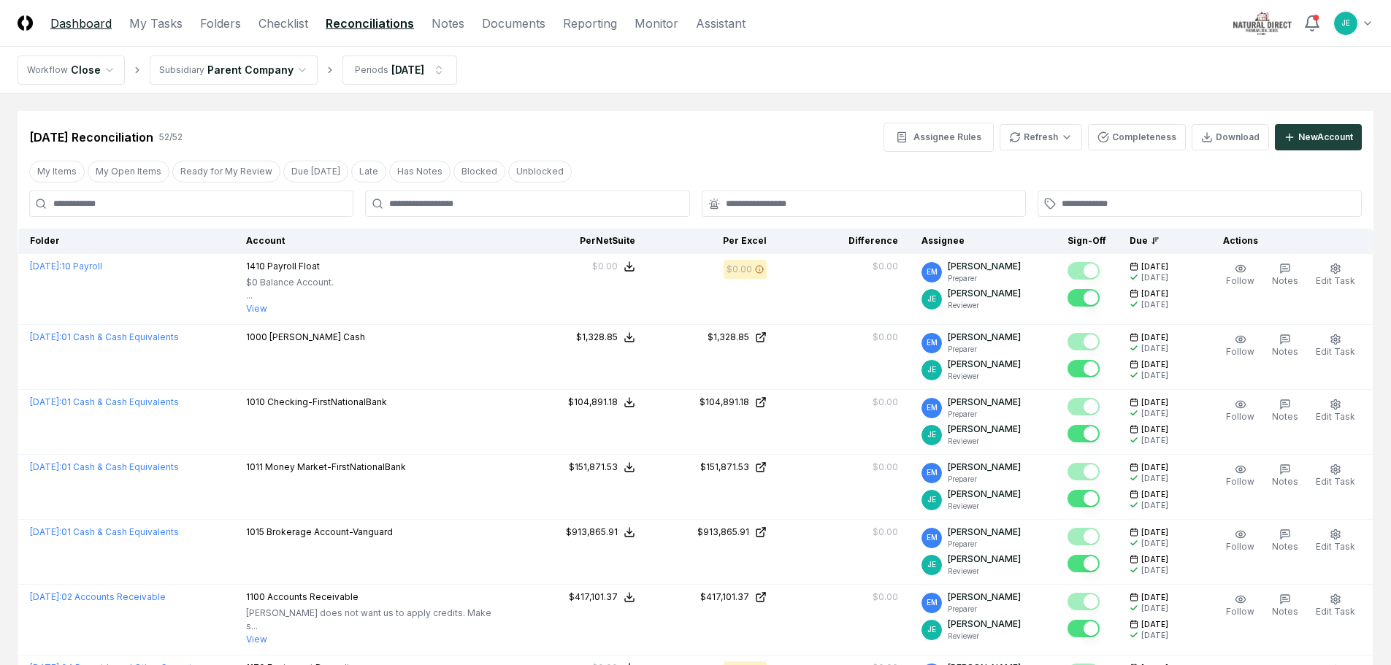
click at [85, 19] on link "Dashboard" at bounding box center [80, 24] width 61 height 18
